Goal: Information Seeking & Learning: Learn about a topic

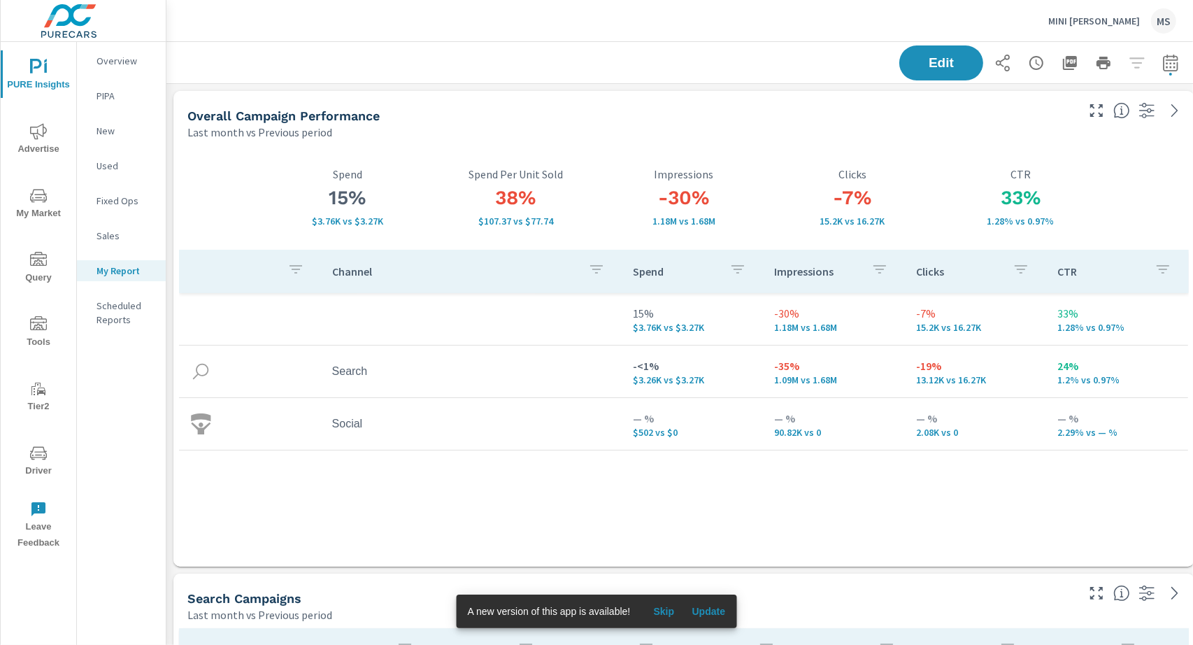
scroll to position [2420, 1035]
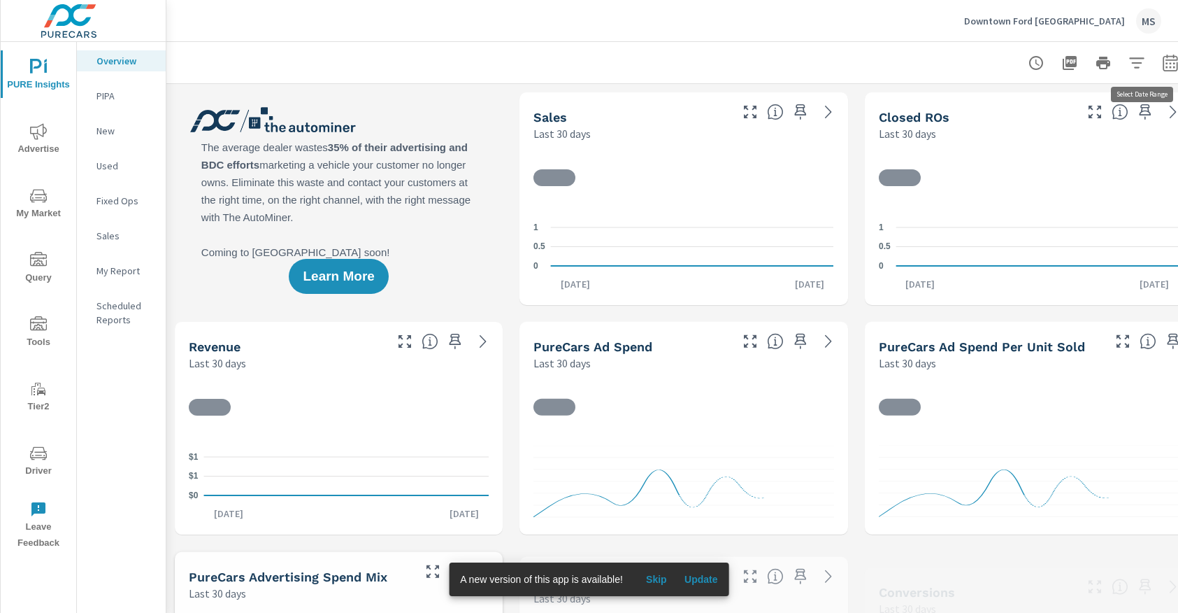
click at [1172, 52] on button "button" at bounding box center [1171, 63] width 28 height 28
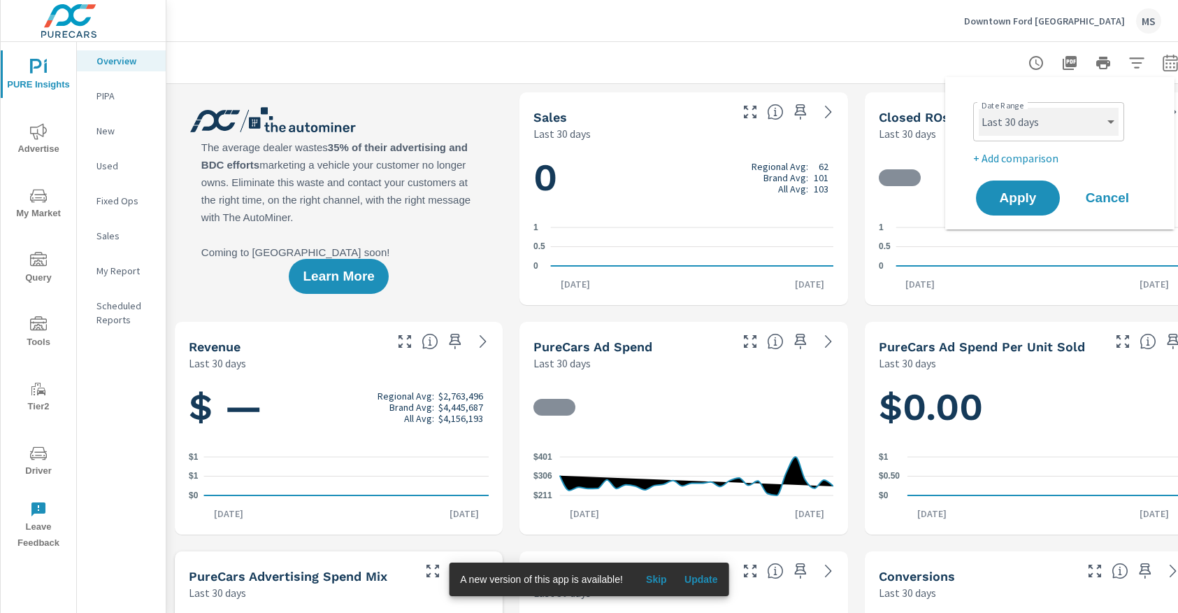
click at [1034, 130] on select "Custom Yesterday Last week Last 7 days Last 14 days Last 30 days Last 45 days L…" at bounding box center [1049, 122] width 140 height 28
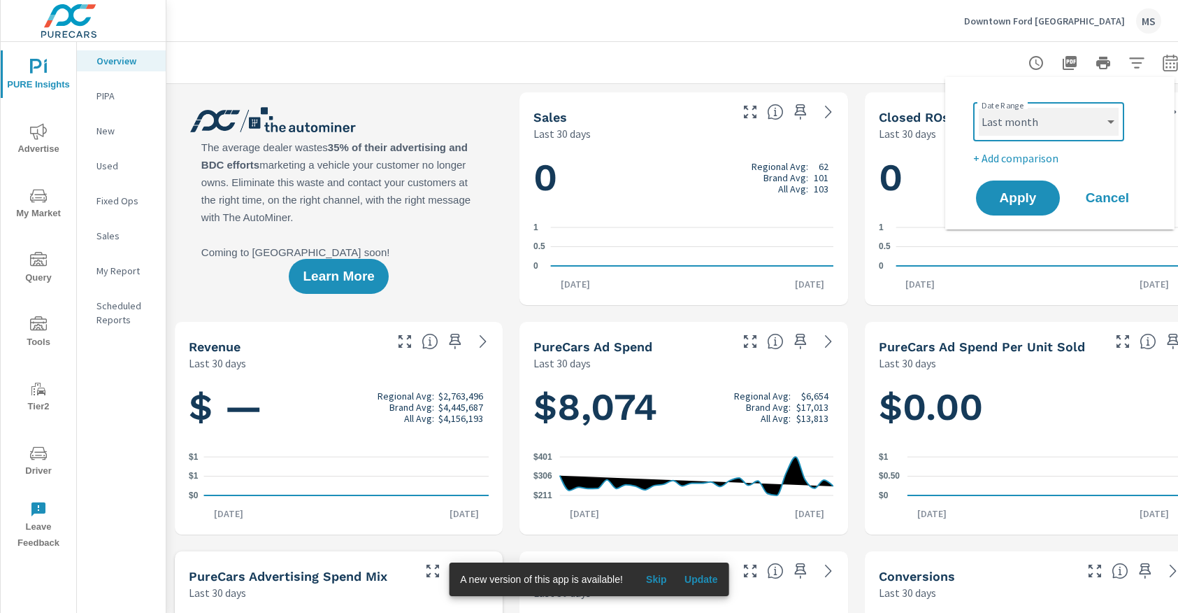
click at [979, 108] on select "Custom Yesterday Last week Last 7 days Last 14 days Last 30 days Last 45 days L…" at bounding box center [1049, 122] width 140 height 28
select select "Last month"
click at [1012, 157] on p "+ Add comparison" at bounding box center [1063, 158] width 179 height 17
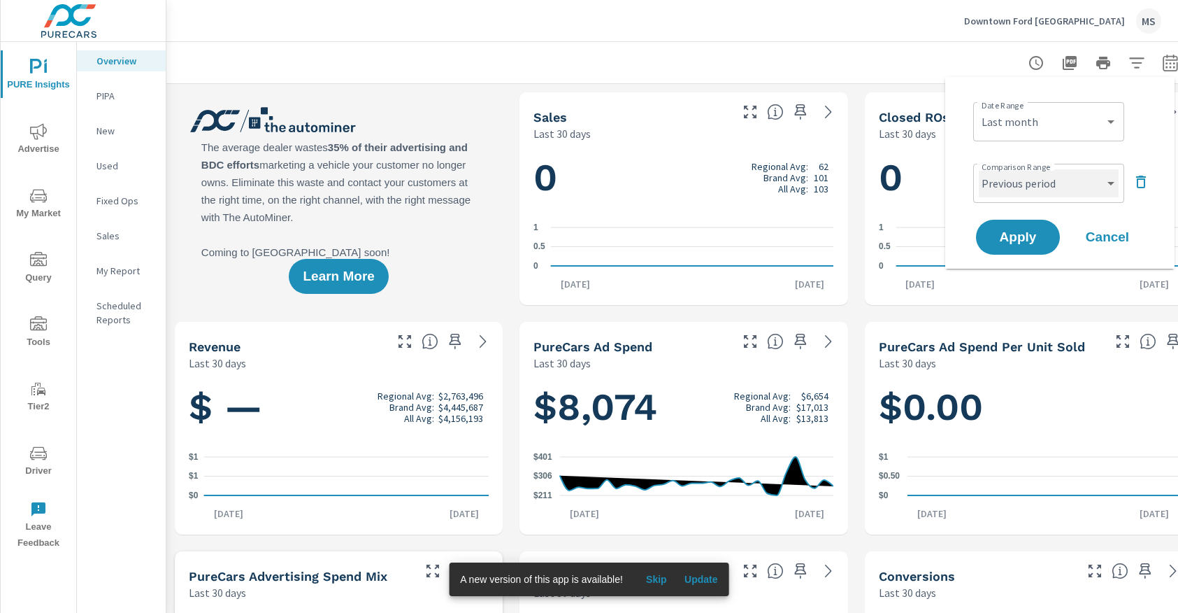
click at [1018, 178] on select "Custom Previous period Previous month Previous year" at bounding box center [1049, 183] width 140 height 28
click at [979, 169] on select "Custom Previous period Previous month Previous year" at bounding box center [1049, 183] width 140 height 28
select select "Previous month"
click at [1023, 234] on span "Apply" at bounding box center [1018, 237] width 57 height 13
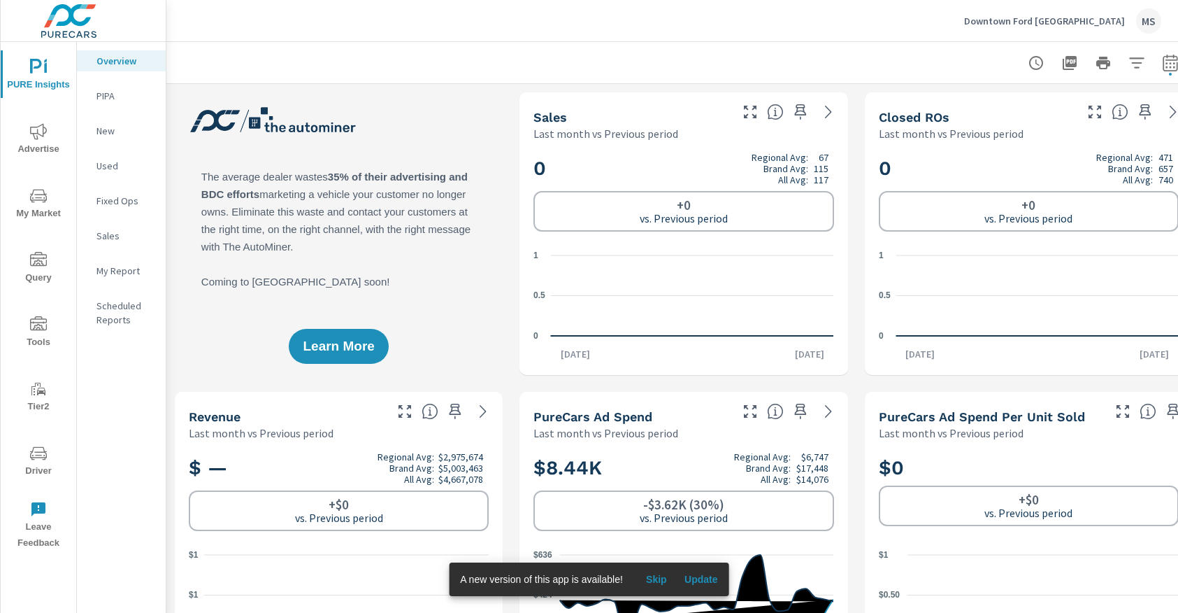
click at [28, 134] on span "Advertise" at bounding box center [38, 140] width 67 height 34
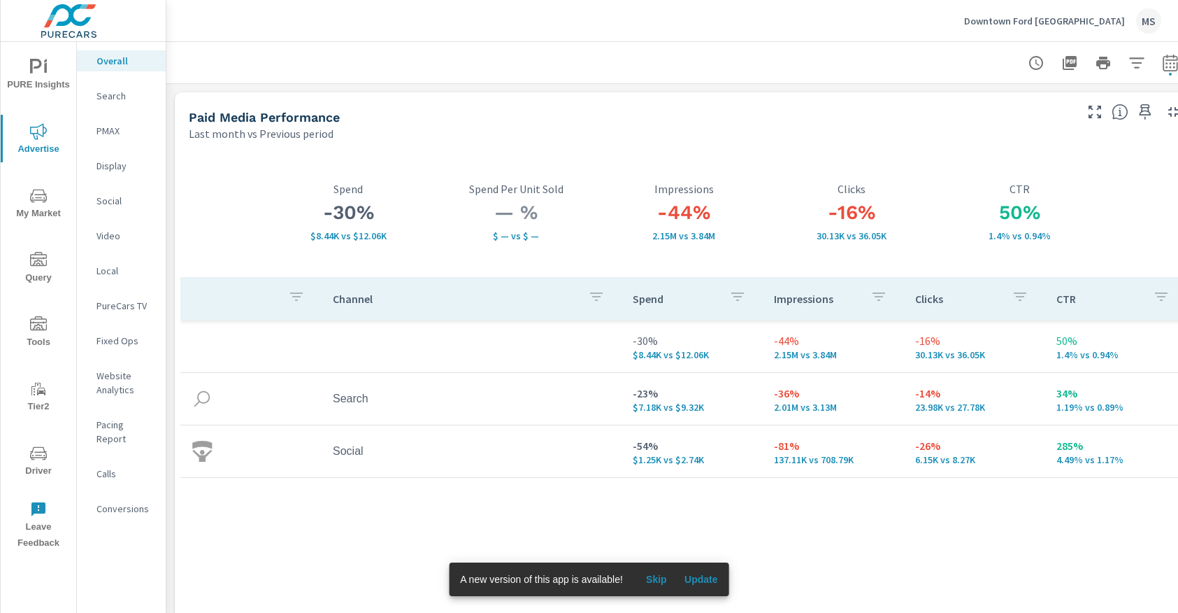
click at [129, 498] on div "Conversions" at bounding box center [121, 508] width 89 height 21
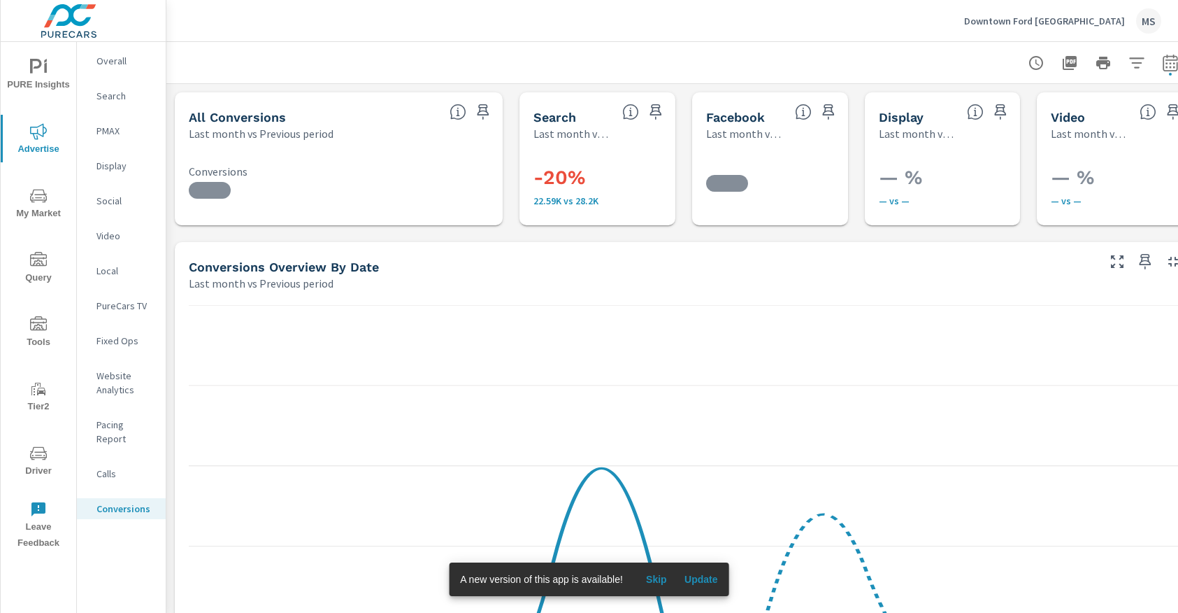
scroll to position [52, 0]
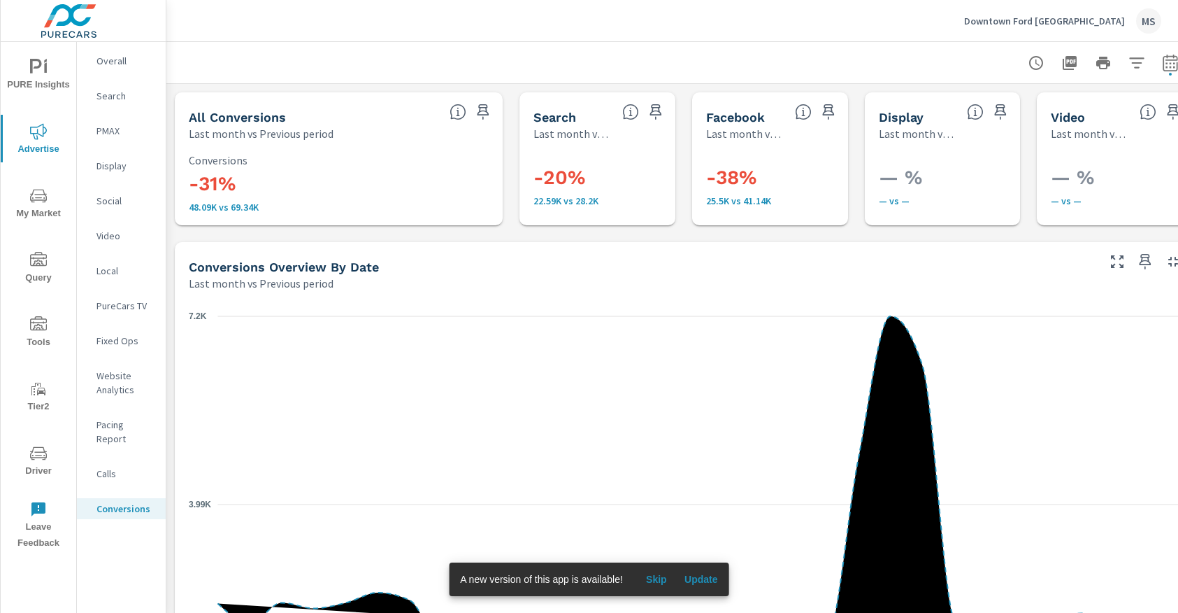
click at [113, 383] on p "Website Analytics" at bounding box center [126, 383] width 58 height 28
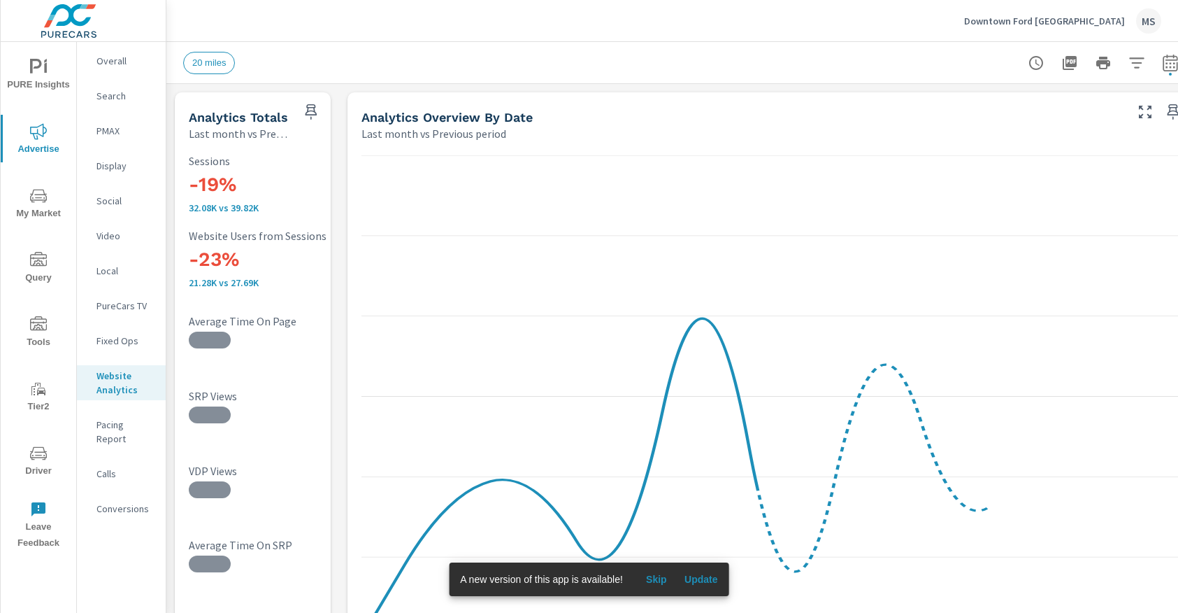
click at [113, 52] on div "Overall" at bounding box center [121, 60] width 89 height 21
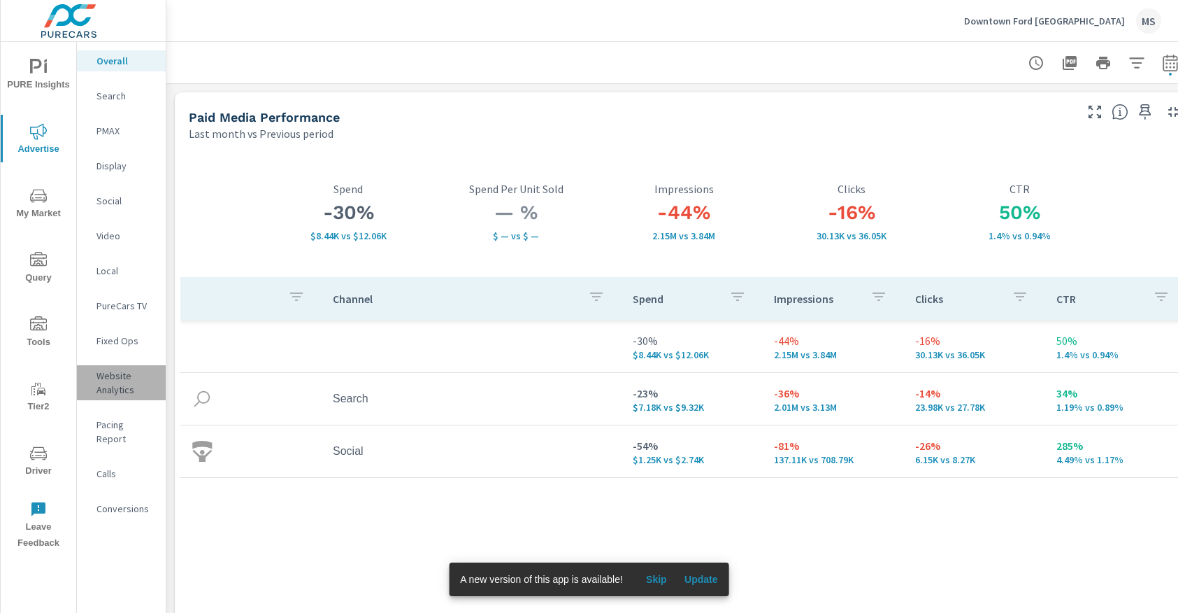
click at [117, 376] on p "Website Analytics" at bounding box center [126, 383] width 58 height 28
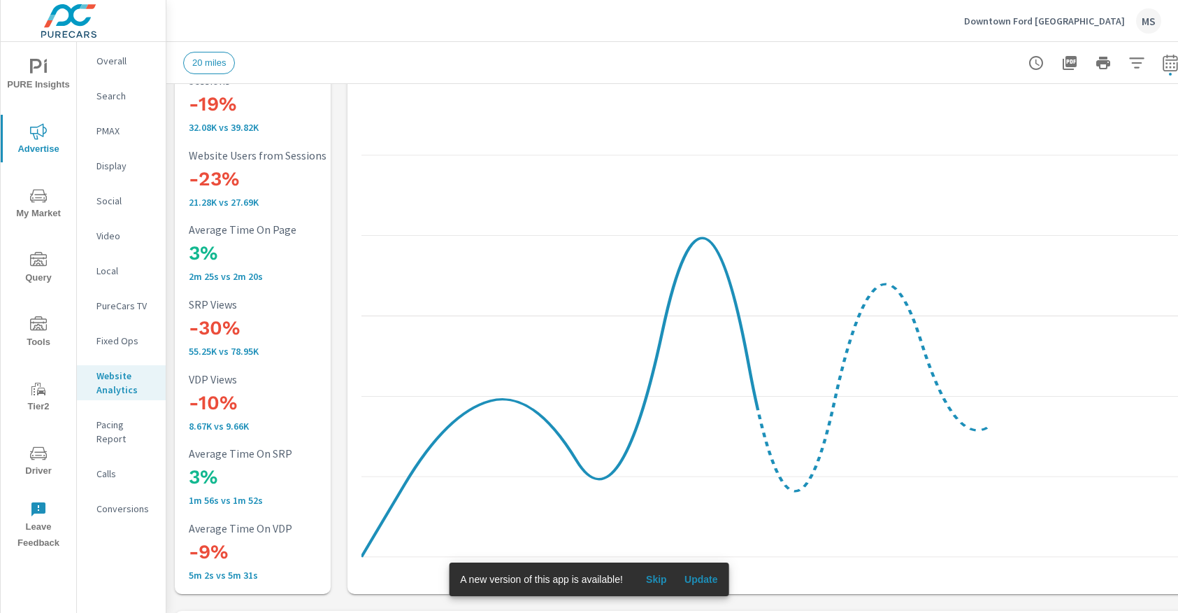
scroll to position [93, 0]
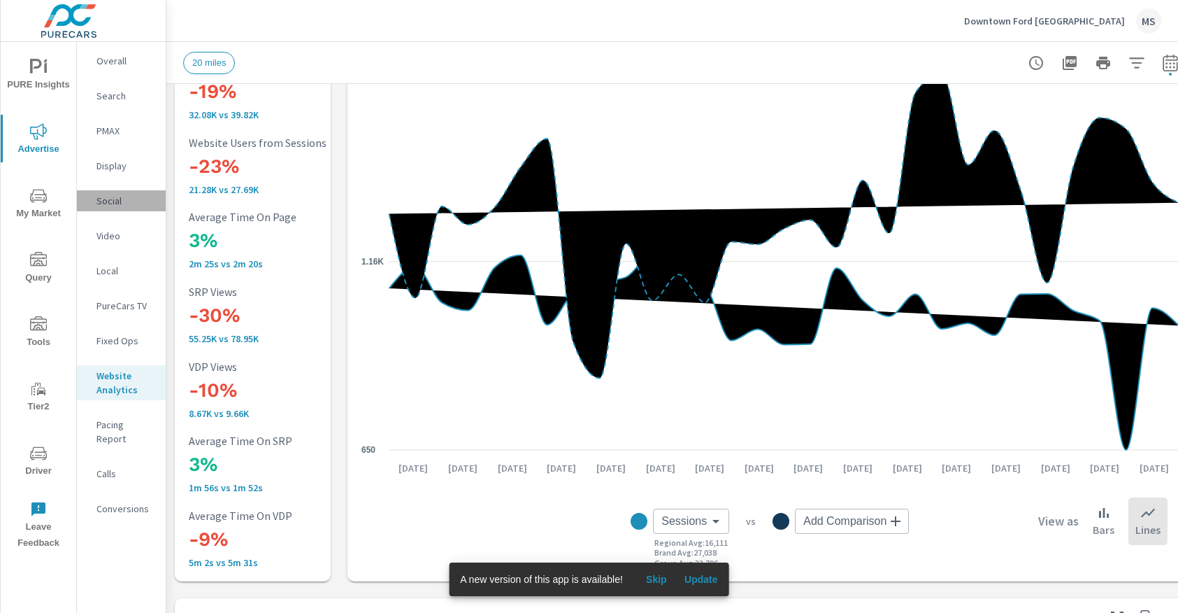
click at [111, 199] on p "Social" at bounding box center [126, 201] width 58 height 14
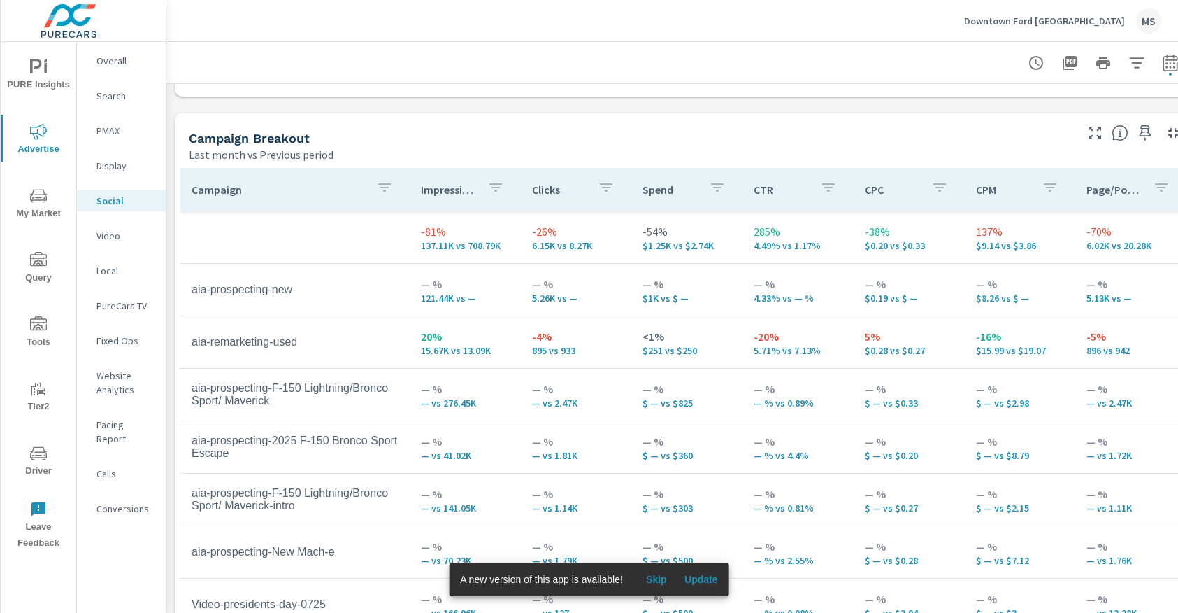
scroll to position [581, 0]
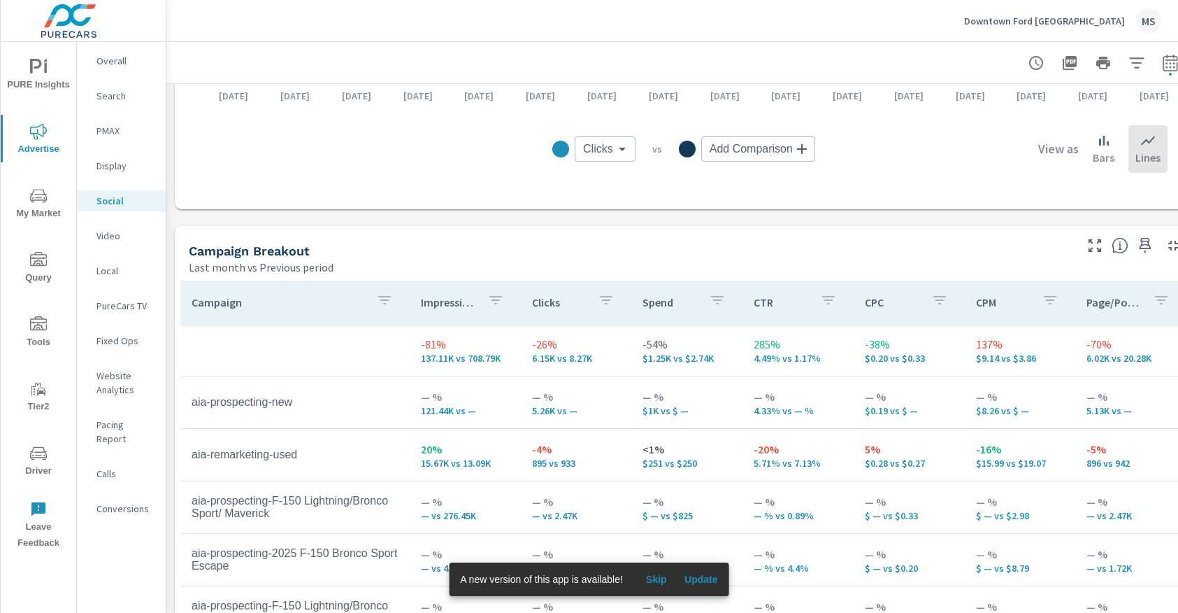
scroll to position [466, 0]
click at [120, 387] on p "Website Analytics" at bounding box center [126, 383] width 58 height 28
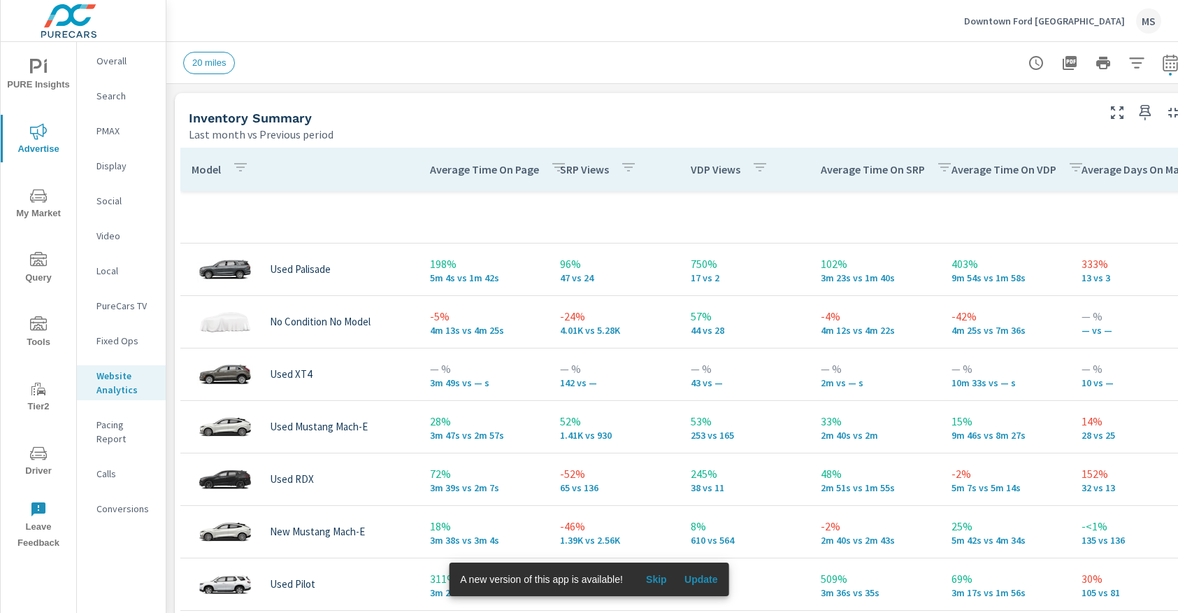
scroll to position [591, 0]
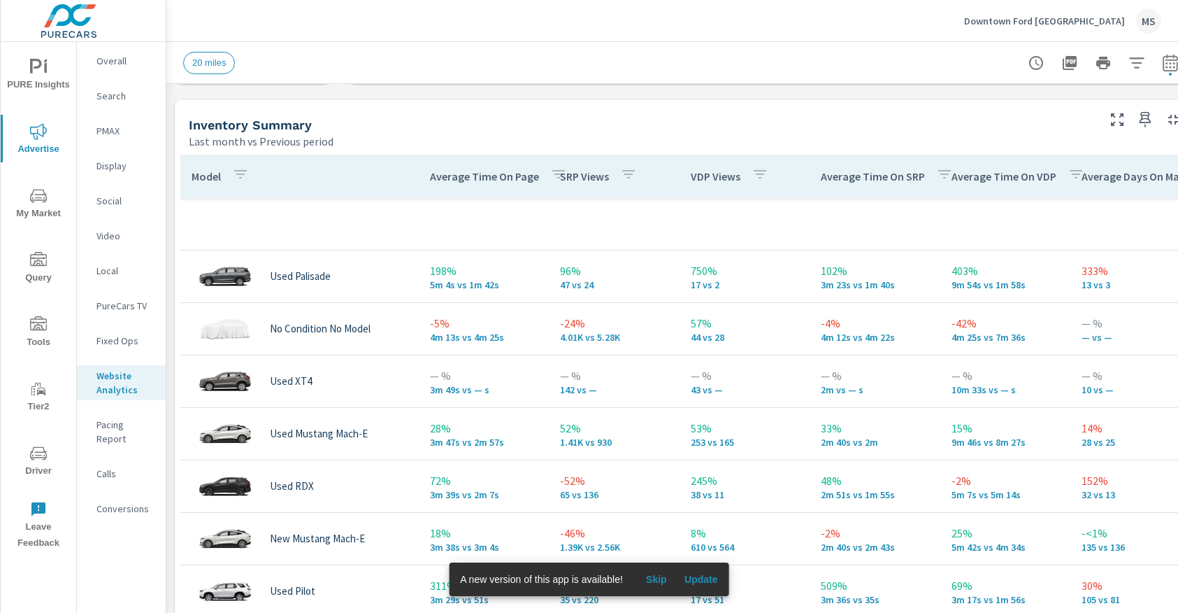
click at [1136, 65] on icon "button" at bounding box center [1137, 63] width 17 height 17
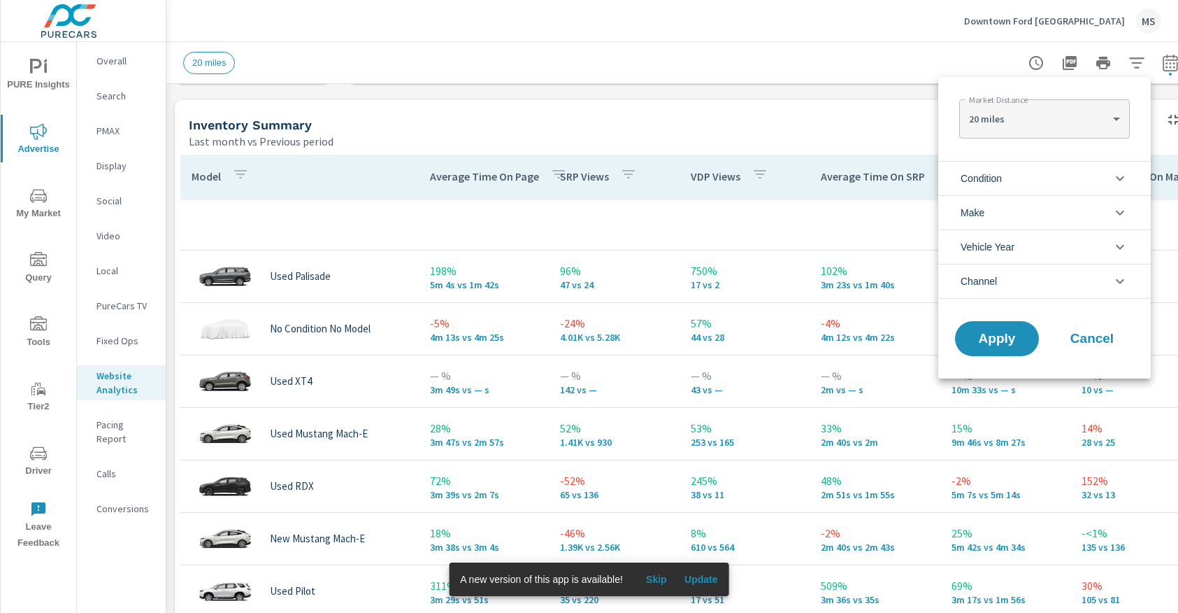
click at [974, 182] on span "Condition" at bounding box center [981, 179] width 41 height 34
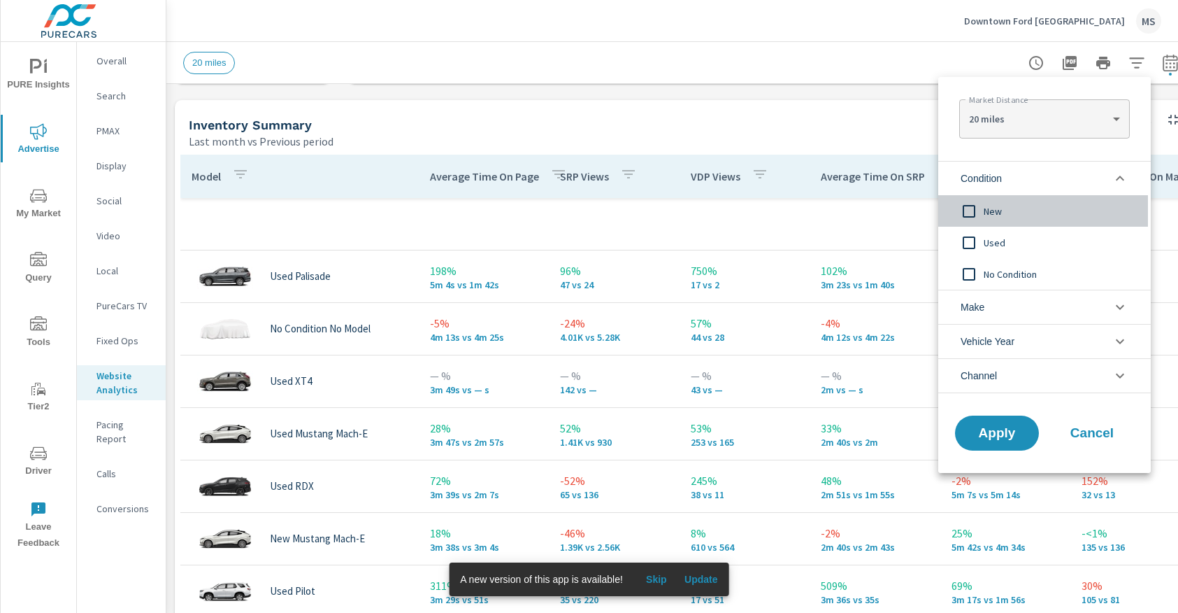
click at [972, 215] on input "filter options" at bounding box center [969, 211] width 29 height 29
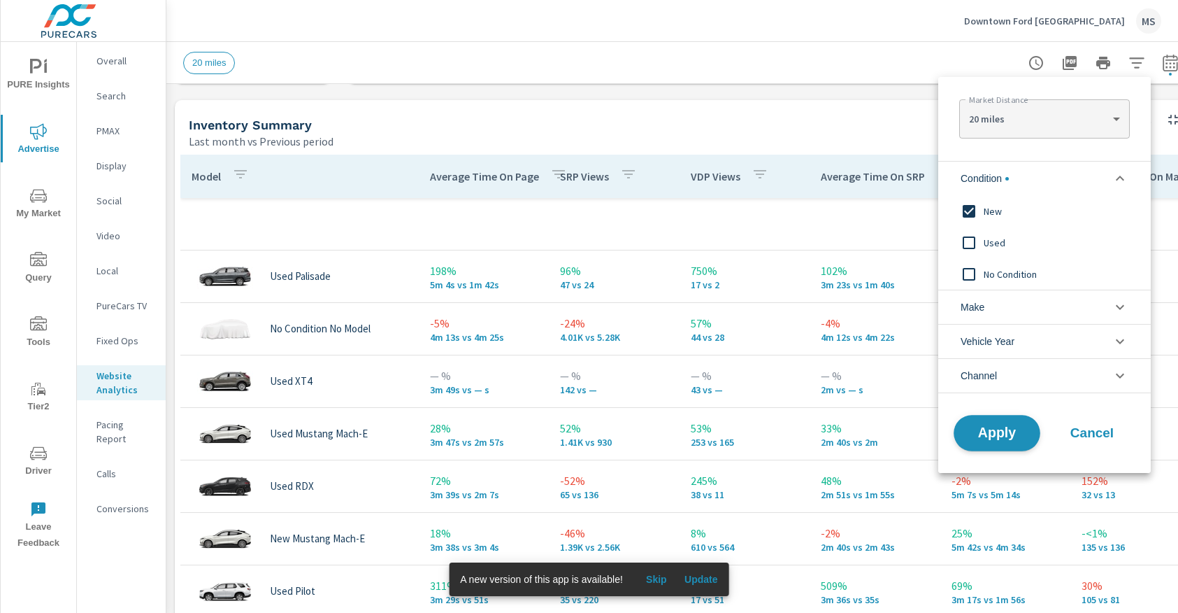
click at [992, 438] on span "Apply" at bounding box center [997, 433] width 57 height 13
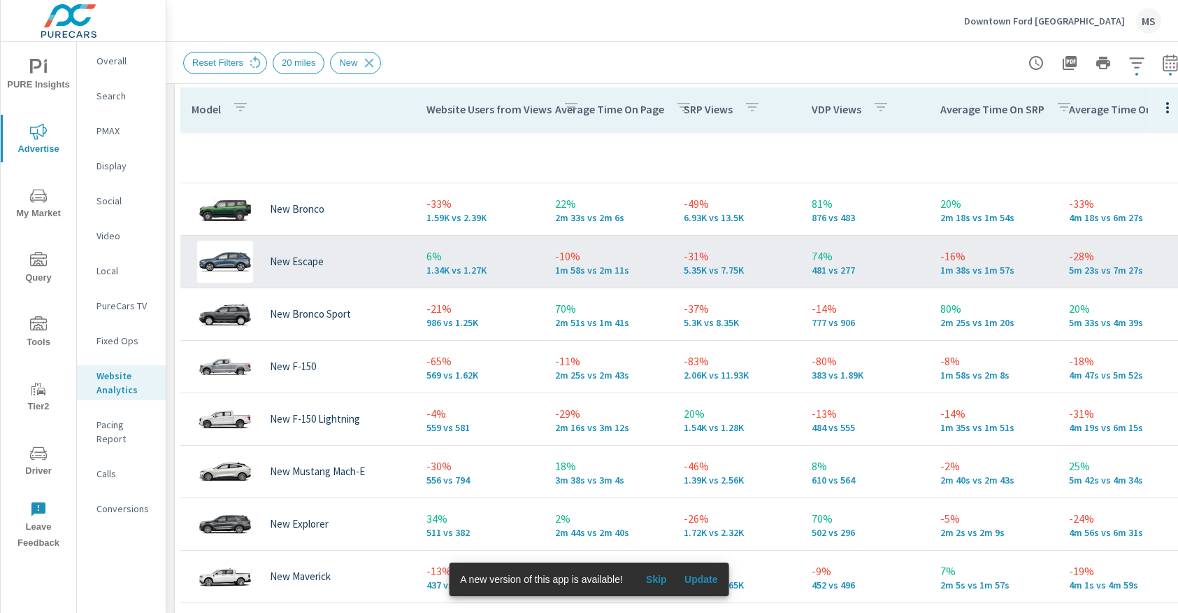
scroll to position [662, 0]
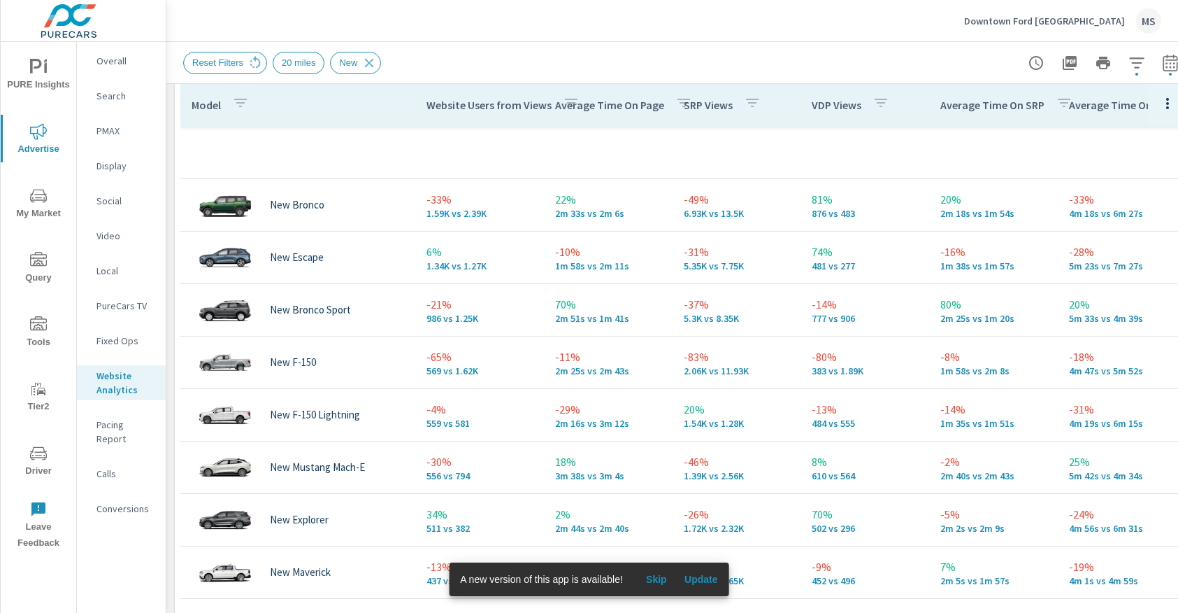
click at [43, 457] on icon "nav menu" at bounding box center [38, 452] width 17 height 13
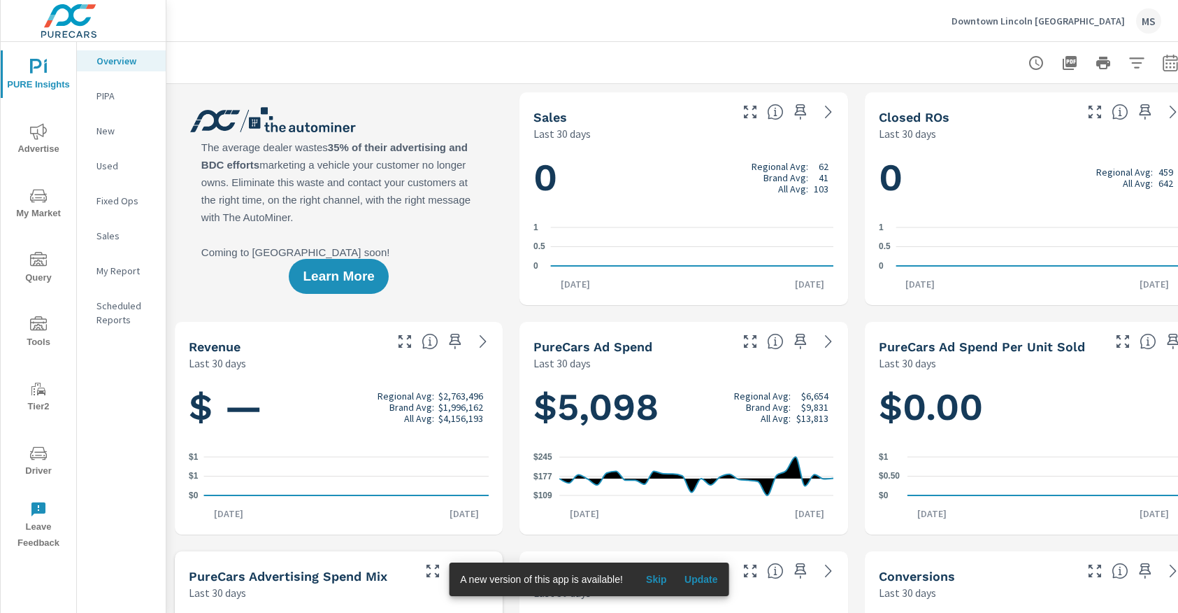
scroll to position [0, 23]
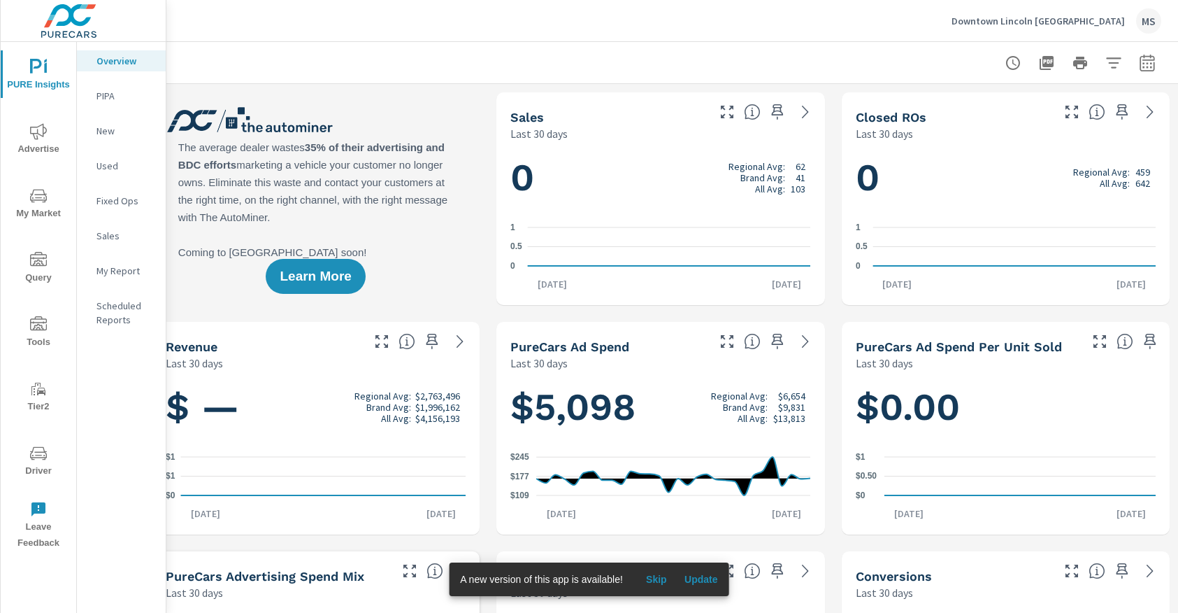
click at [29, 141] on span "Advertise" at bounding box center [38, 140] width 67 height 34
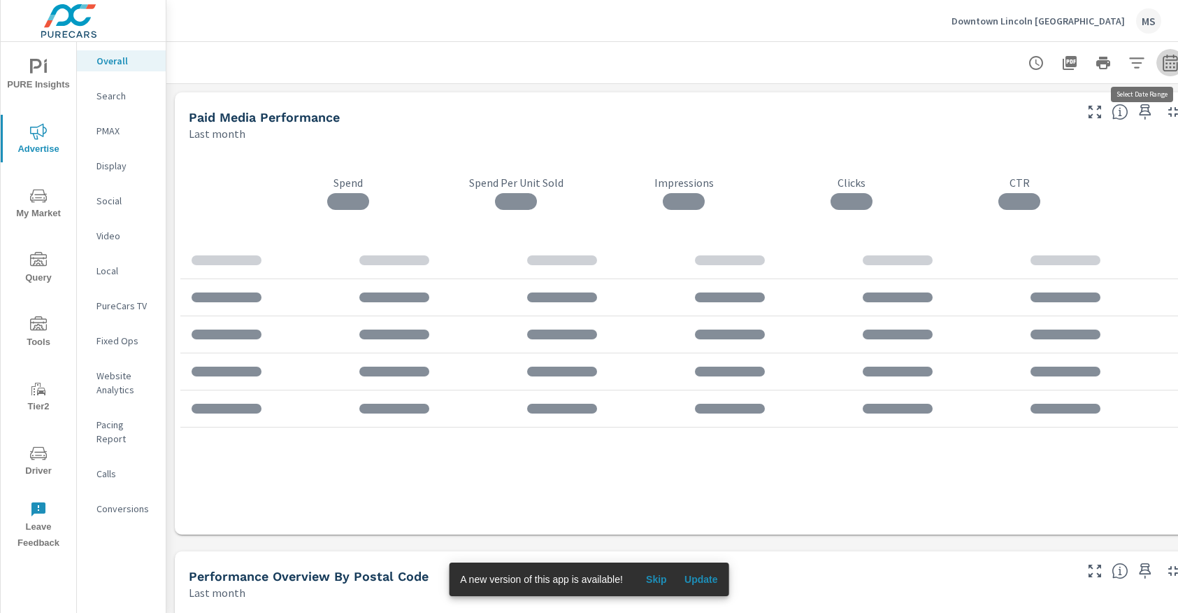
click at [1166, 65] on icon "button" at bounding box center [1170, 63] width 17 height 17
select select "Last month"
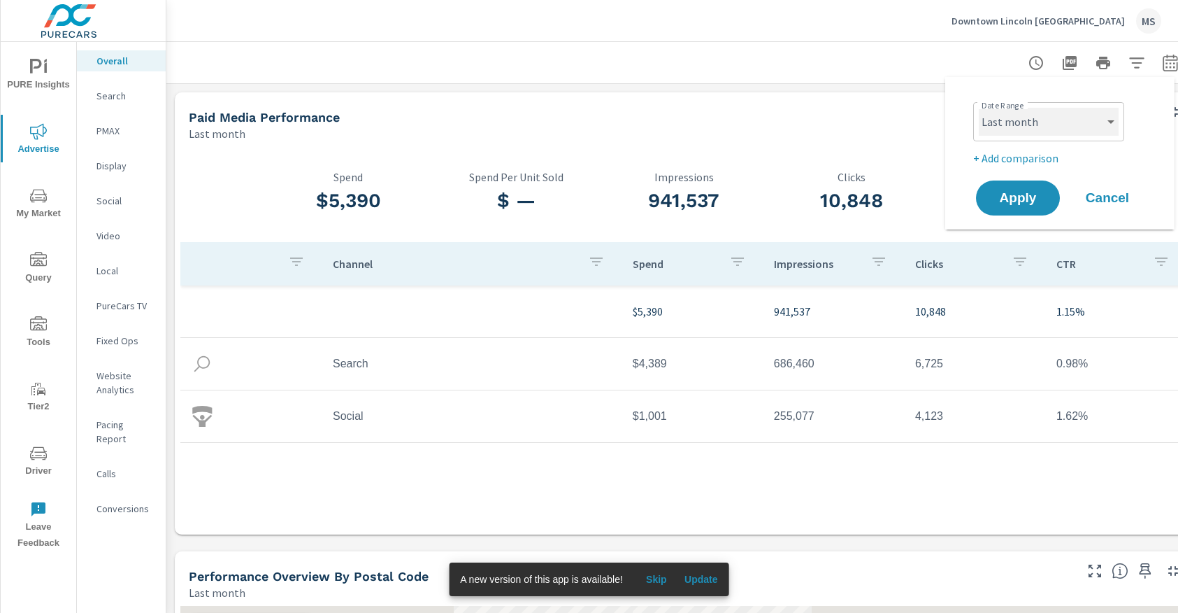
click at [1018, 131] on select "Custom Yesterday Last week Last 7 days Last 14 days Last 30 days Last 45 days L…" at bounding box center [1049, 122] width 140 height 28
click at [979, 108] on select "Custom Yesterday Last week Last 7 days Last 14 days Last 30 days Last 45 days L…" at bounding box center [1049, 122] width 140 height 28
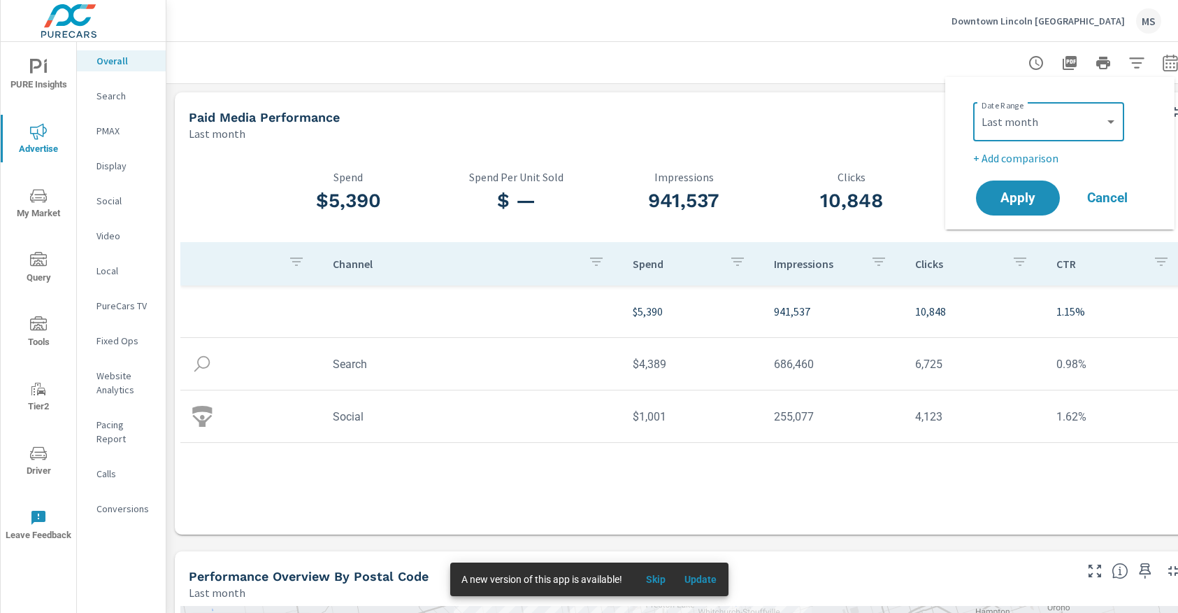
click at [1017, 152] on p "+ Add comparison" at bounding box center [1063, 158] width 179 height 17
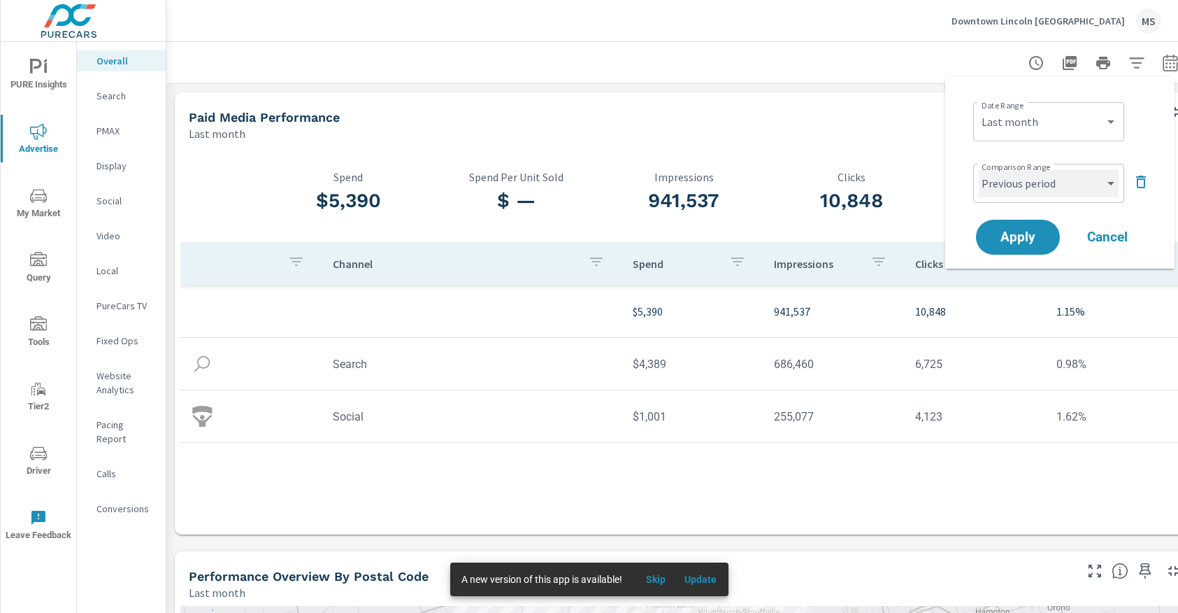
click at [1017, 180] on select "Custom Previous period Previous month Previous year" at bounding box center [1049, 183] width 140 height 28
click at [979, 169] on select "Custom Previous period Previous month Previous year" at bounding box center [1049, 183] width 140 height 28
select select "Previous month"
click at [1017, 244] on button "Apply" at bounding box center [1018, 237] width 87 height 36
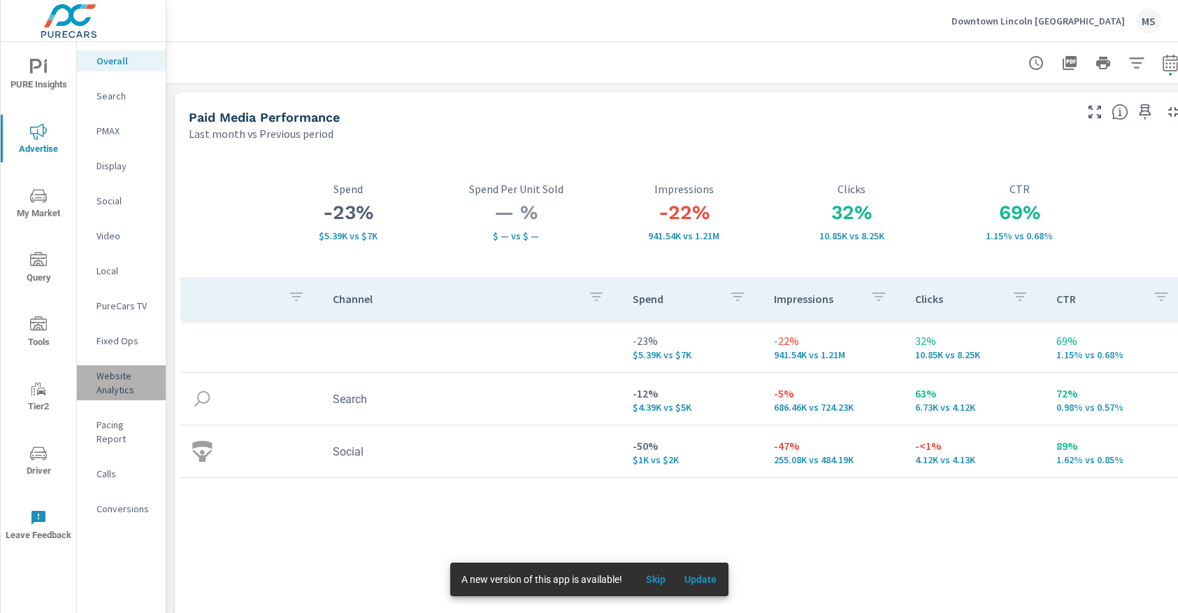
click at [113, 391] on p "Website Analytics" at bounding box center [126, 383] width 58 height 28
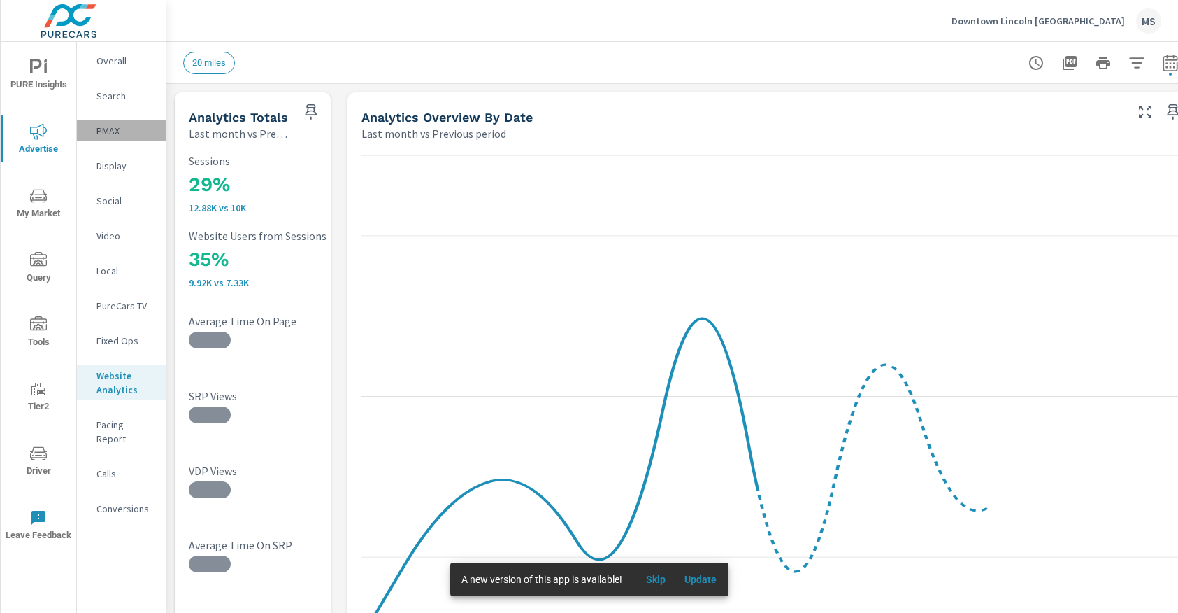
click at [100, 131] on p "PMAX" at bounding box center [126, 131] width 58 height 14
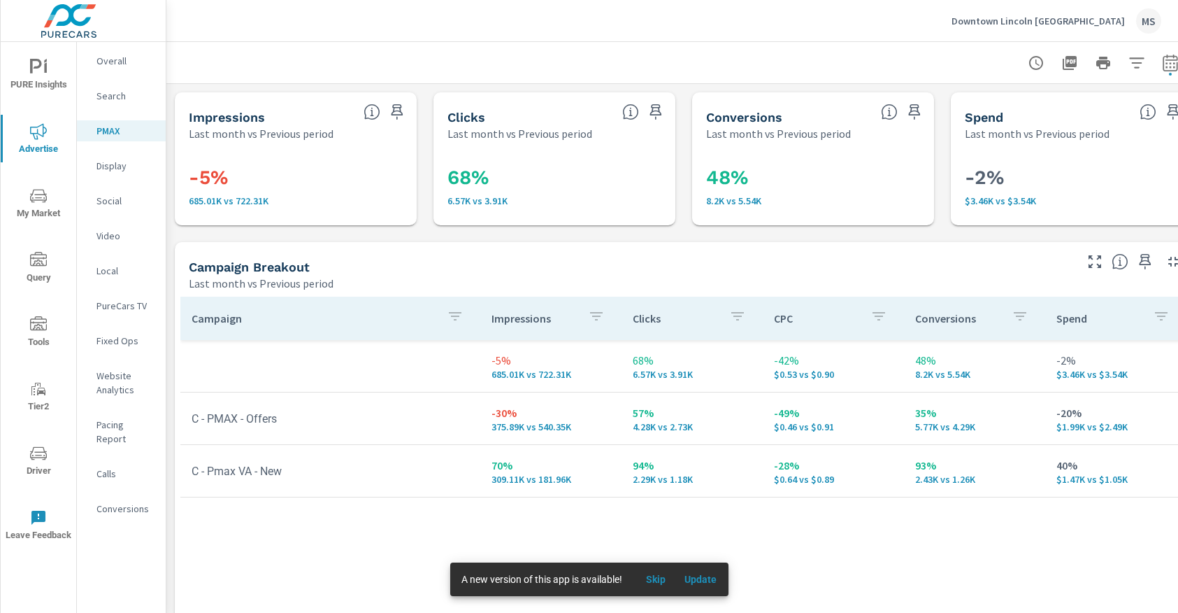
click at [108, 198] on p "Social" at bounding box center [126, 201] width 58 height 14
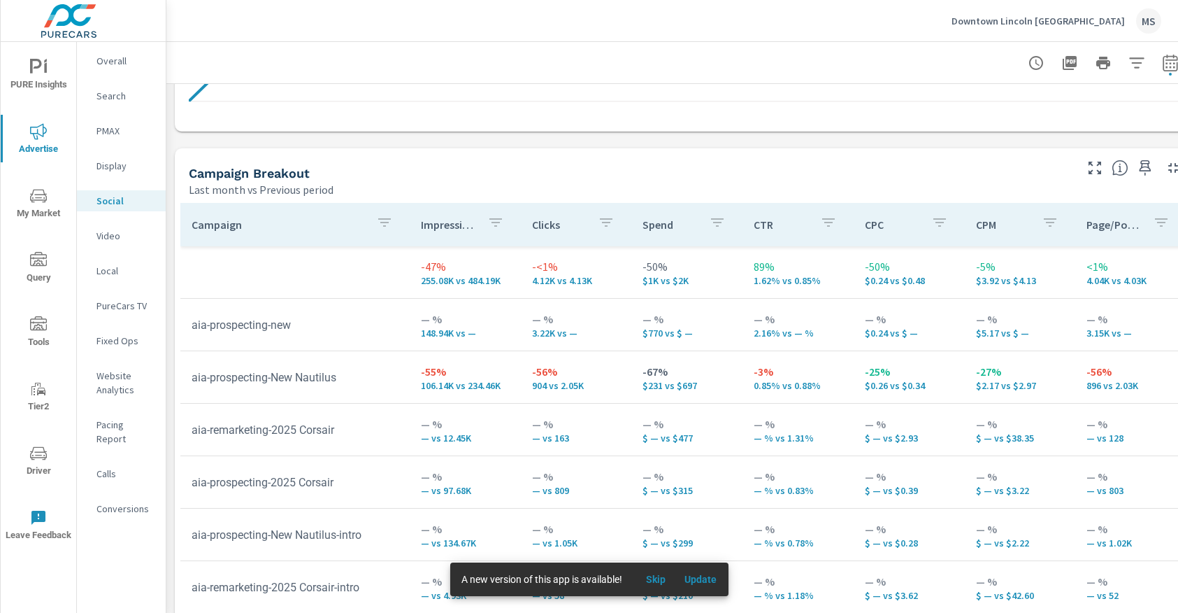
scroll to position [549, 0]
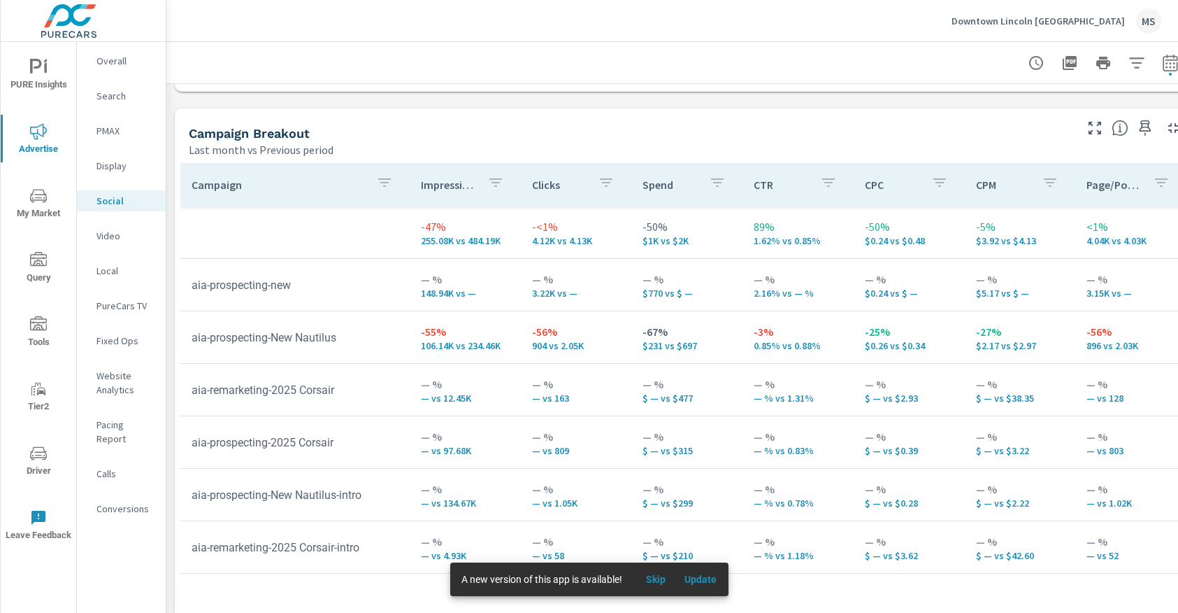
scroll to position [575, 0]
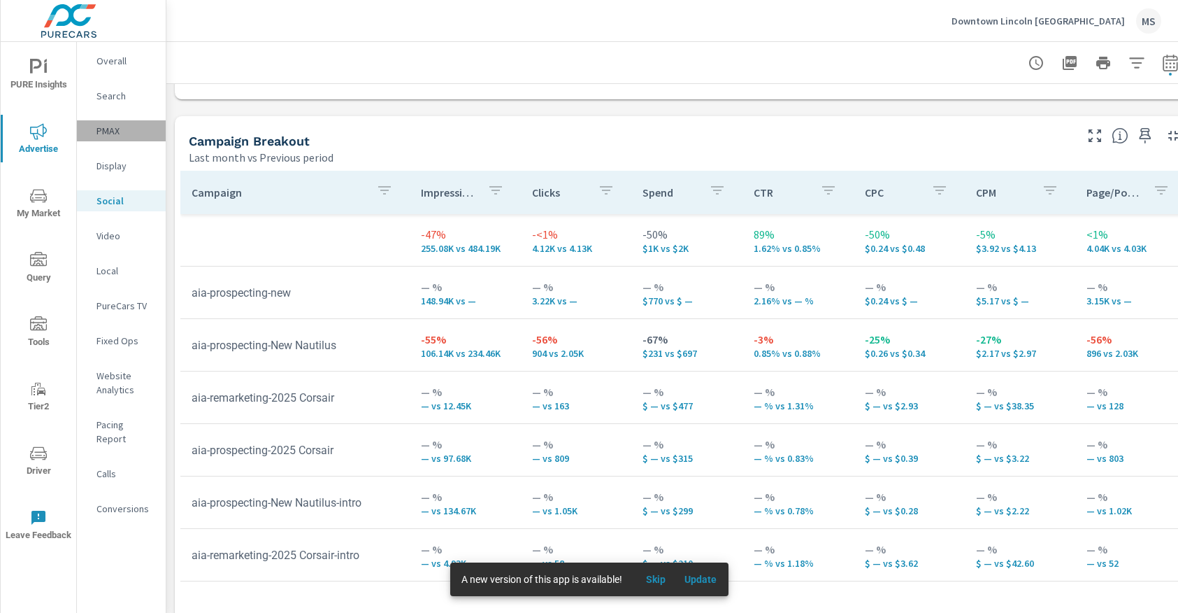
click at [123, 124] on p "PMAX" at bounding box center [126, 131] width 58 height 14
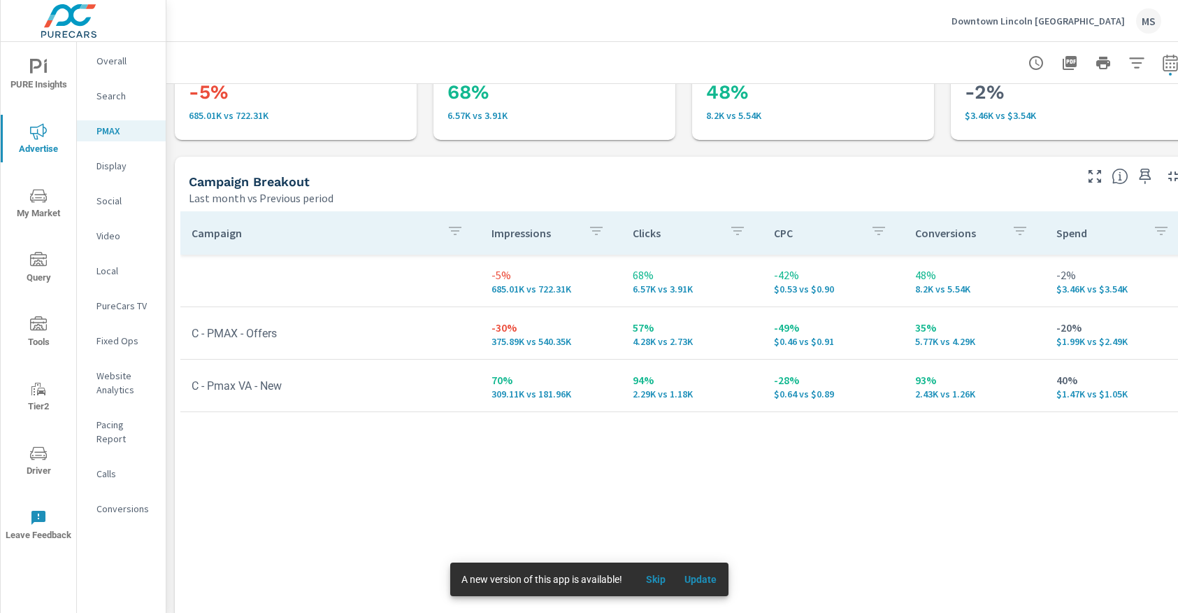
scroll to position [89, 0]
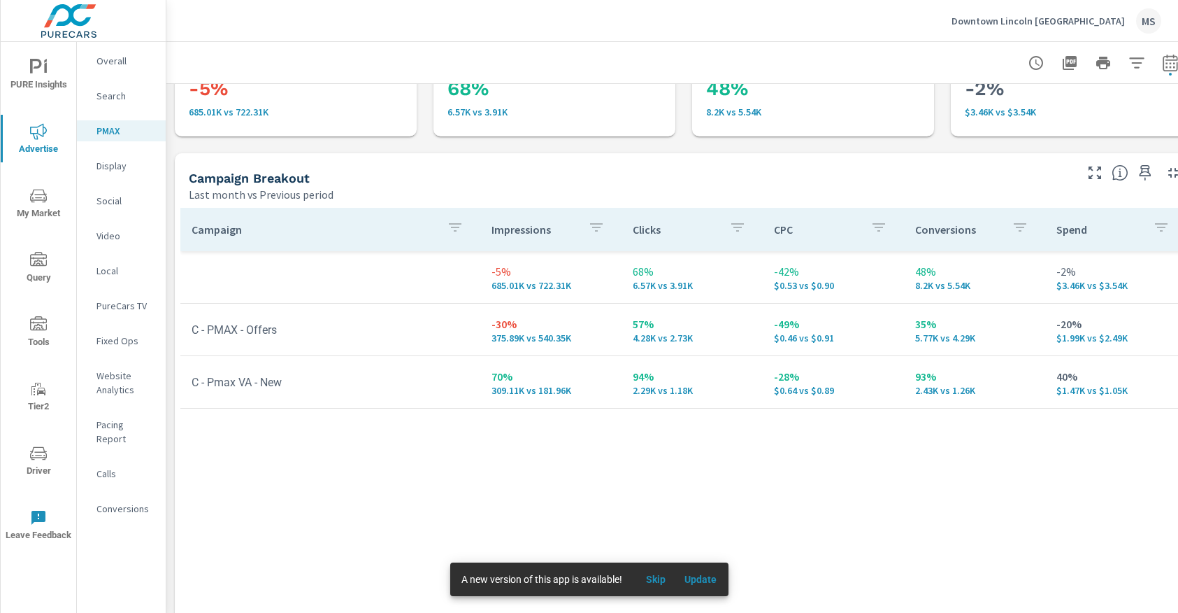
click at [97, 205] on p "Social" at bounding box center [126, 201] width 58 height 14
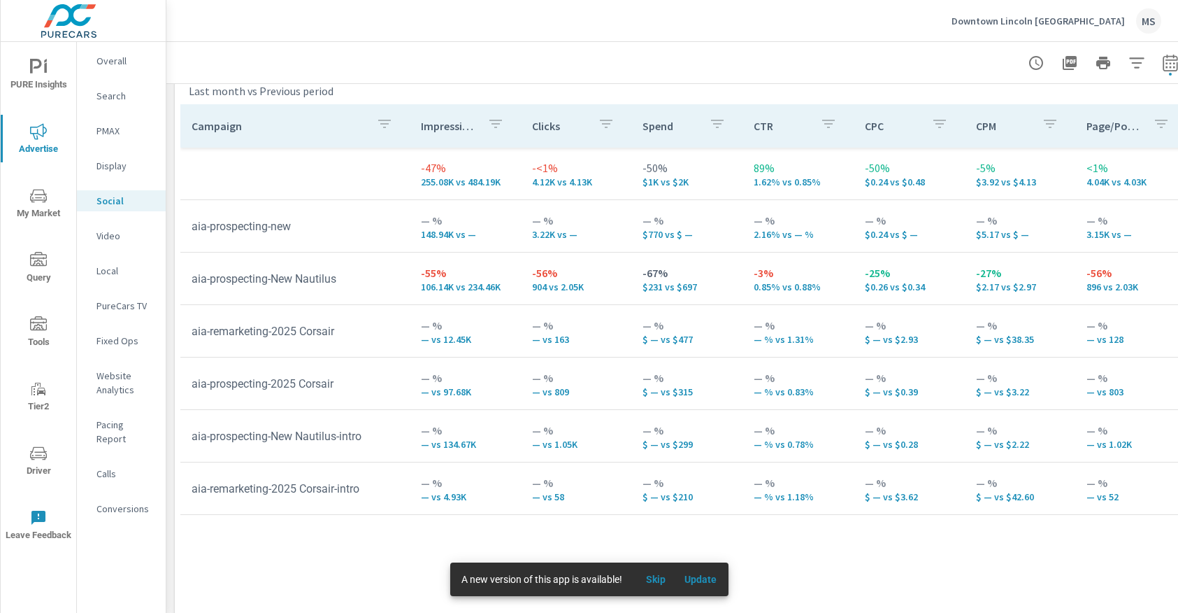
scroll to position [668, 0]
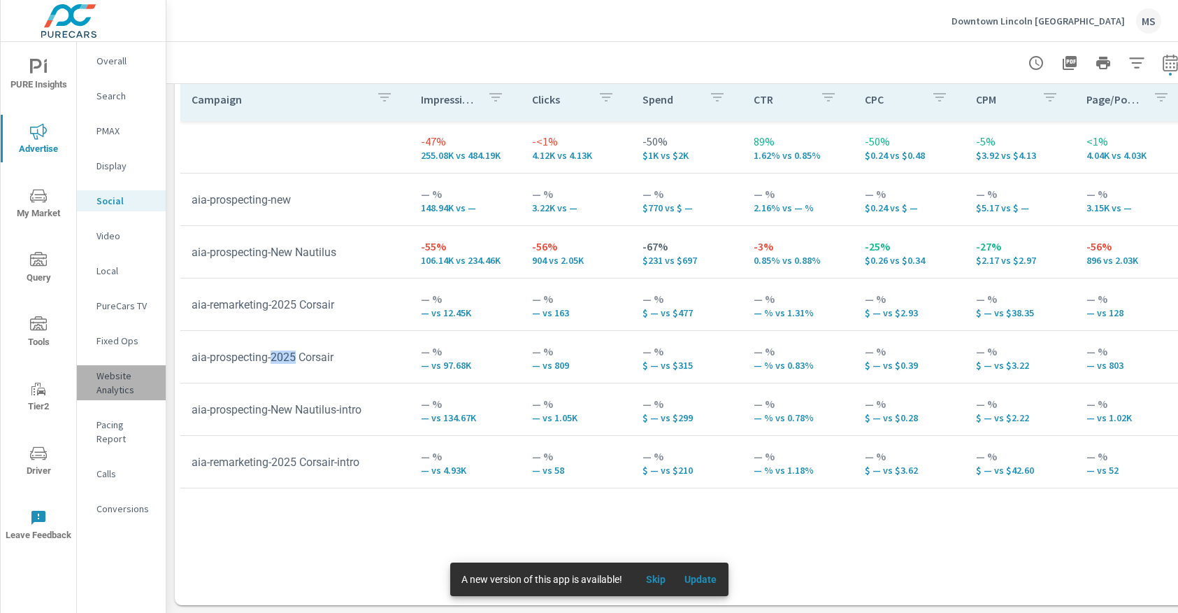
click at [120, 385] on p "Website Analytics" at bounding box center [126, 383] width 58 height 28
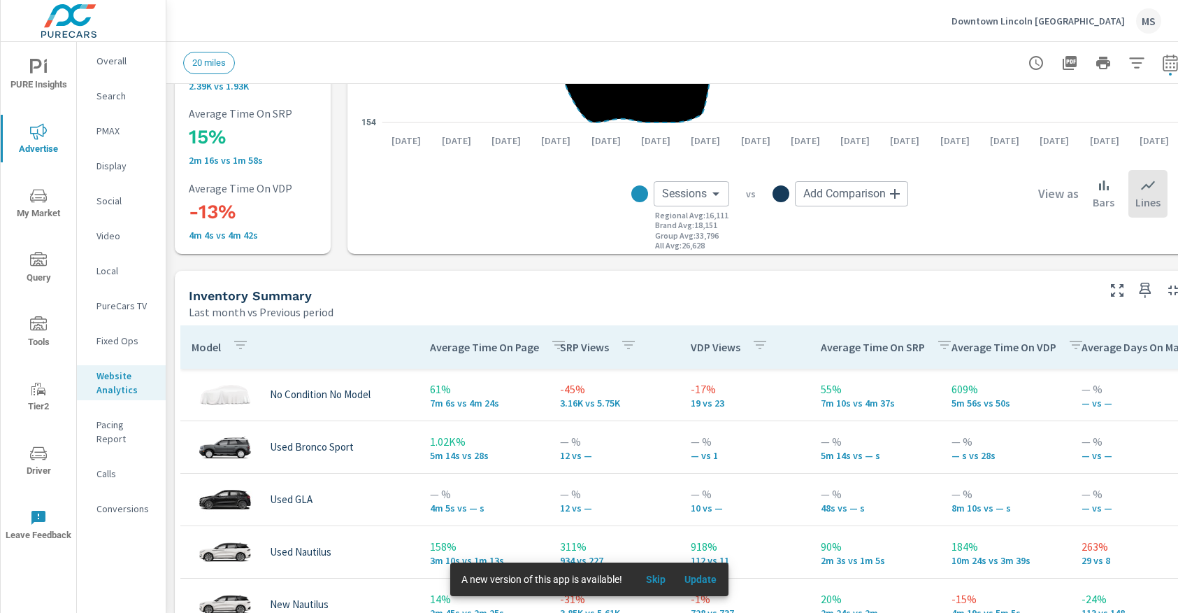
scroll to position [467, 0]
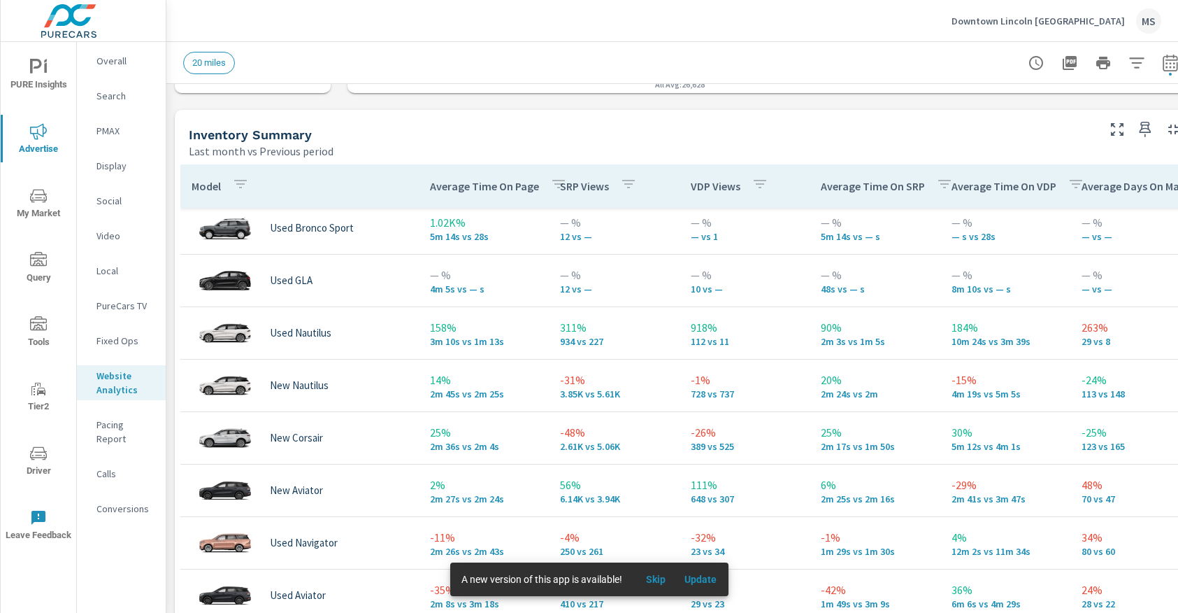
scroll to position [582, 0]
click at [1142, 66] on icon "button" at bounding box center [1137, 63] width 17 height 17
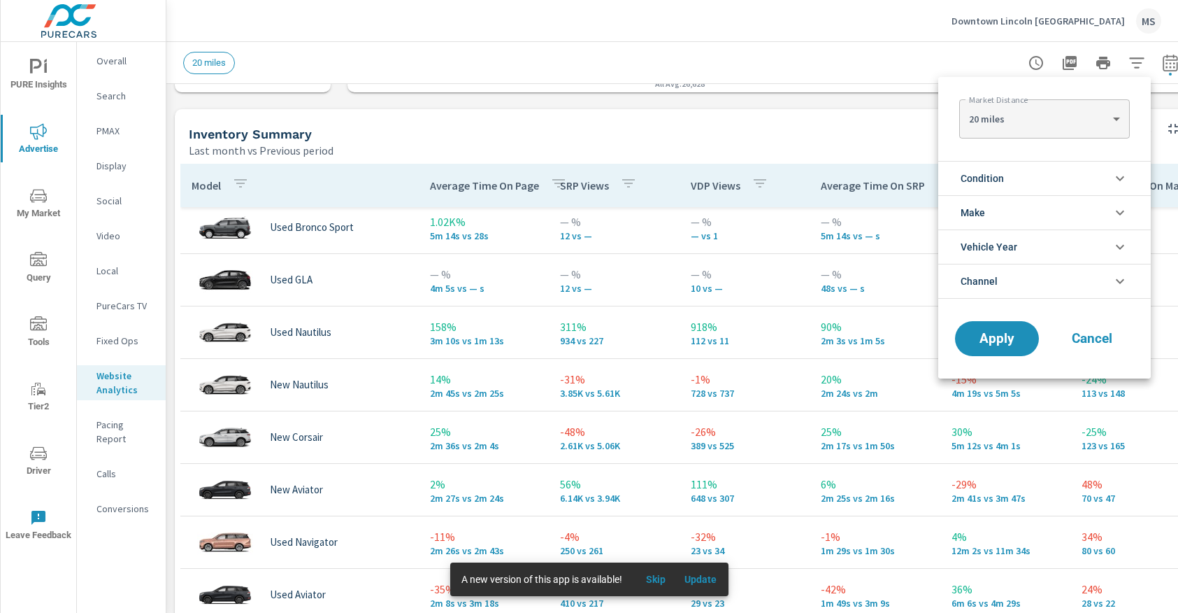
click at [983, 177] on span "Condition" at bounding box center [982, 179] width 43 height 34
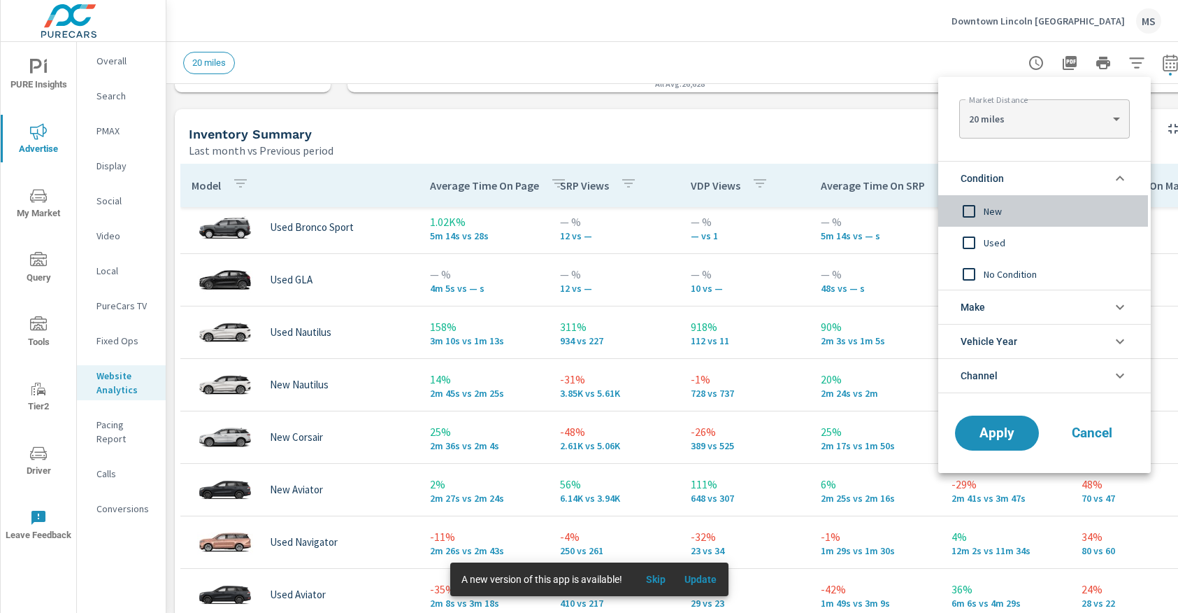
click at [974, 206] on input "filter options" at bounding box center [969, 211] width 29 height 29
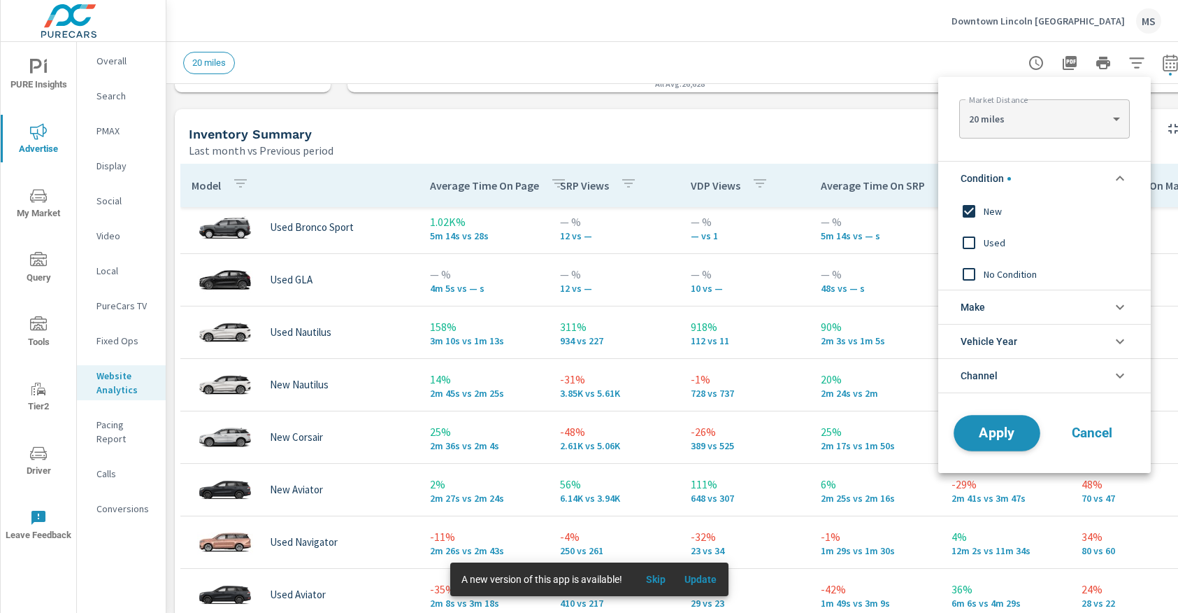
click at [995, 432] on span "Apply" at bounding box center [997, 433] width 57 height 13
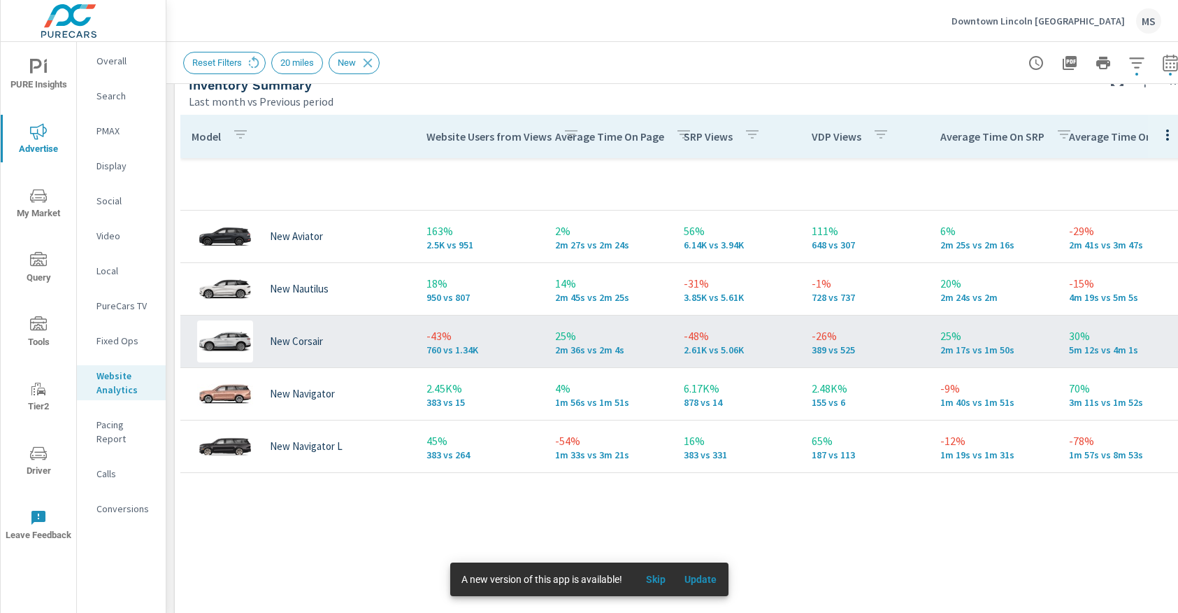
scroll to position [635, 0]
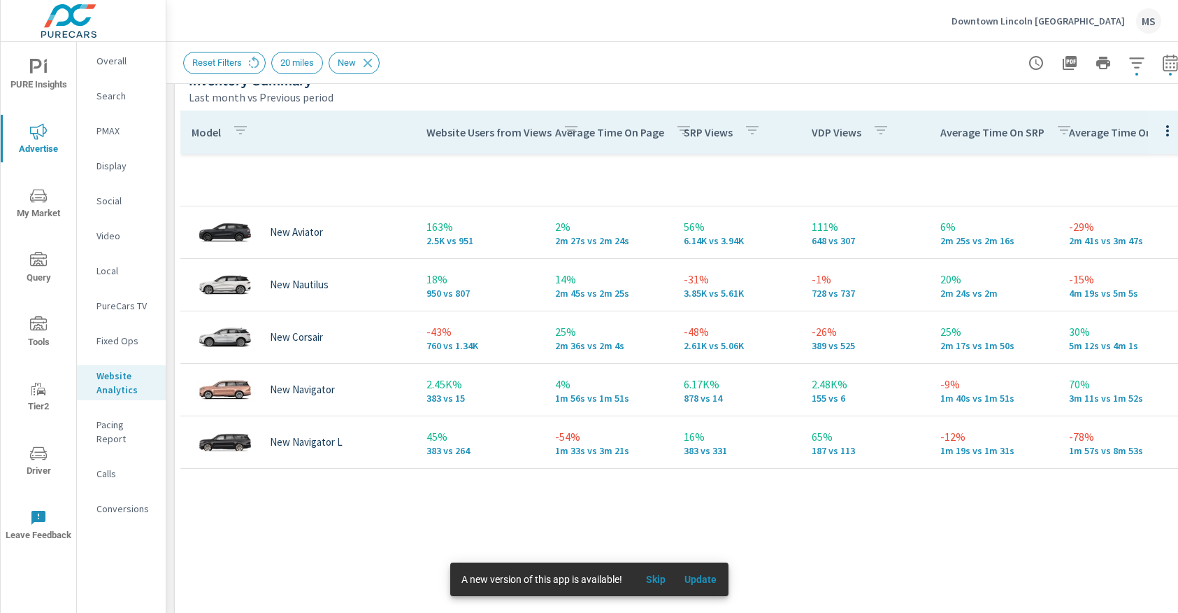
click at [39, 469] on span "Driver" at bounding box center [38, 462] width 67 height 34
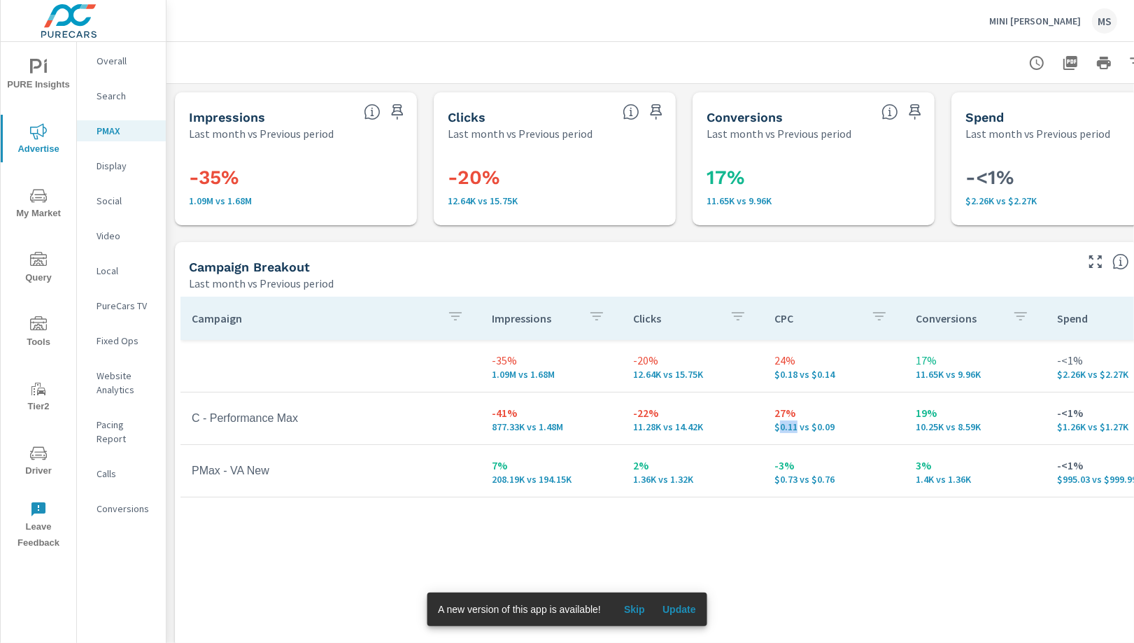
scroll to position [104, 0]
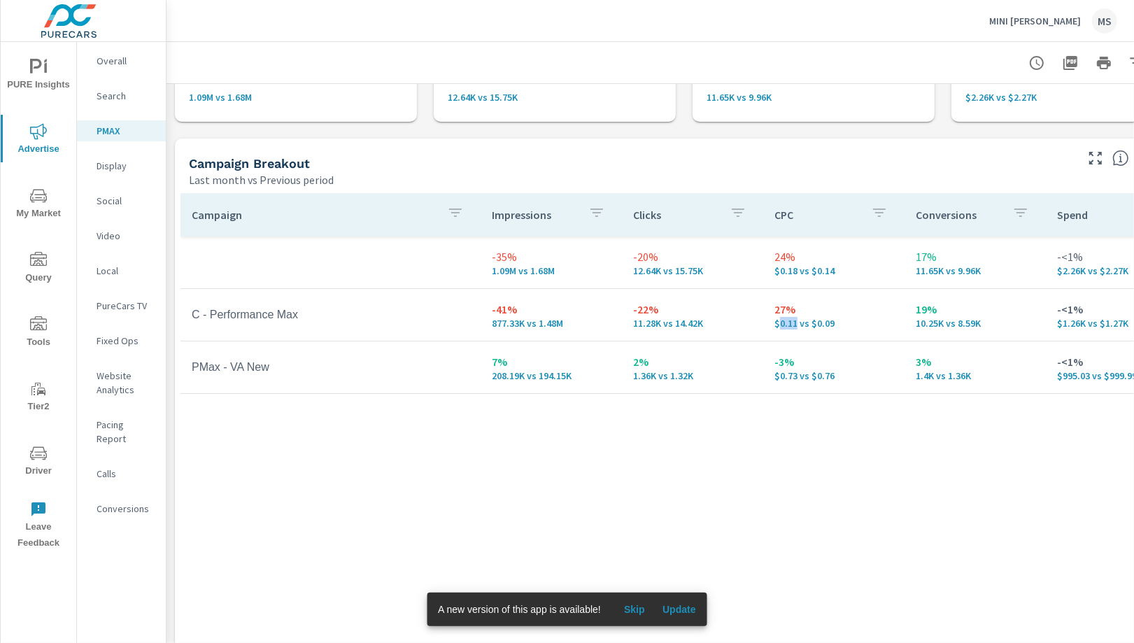
click at [50, 462] on span "Driver" at bounding box center [38, 462] width 67 height 34
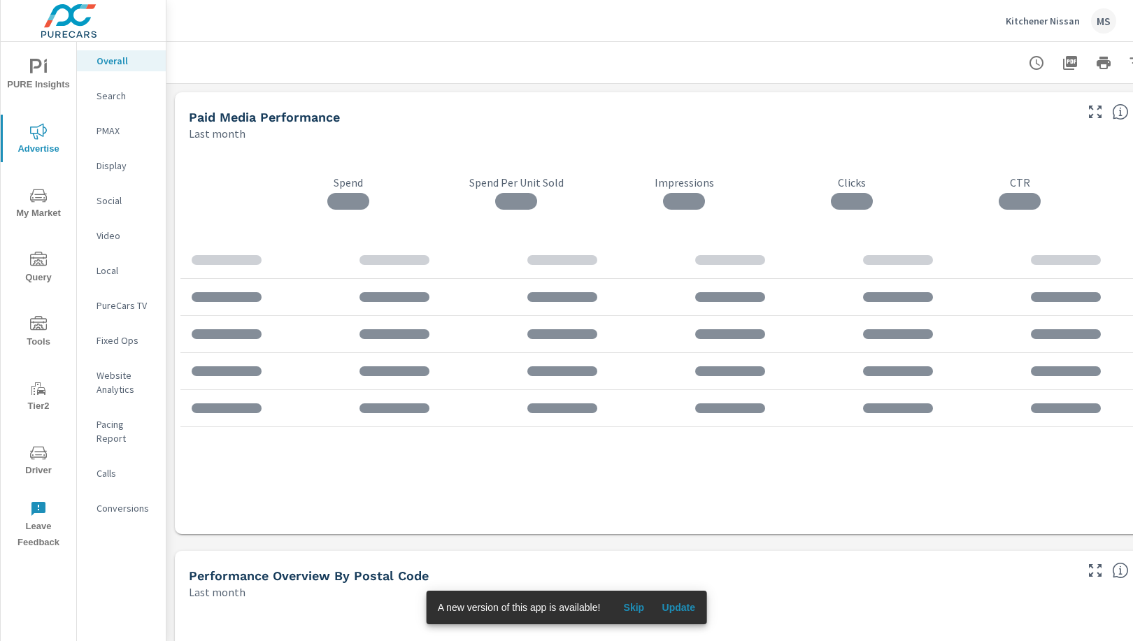
click at [43, 398] on span "Tier2" at bounding box center [38, 397] width 67 height 34
